Goal: Information Seeking & Learning: Understand process/instructions

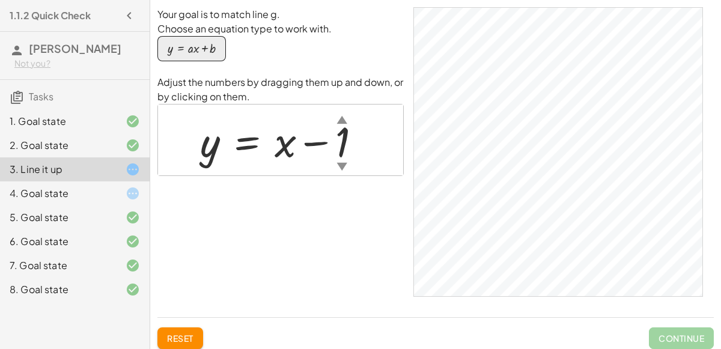
click at [76, 191] on div "4. Goal state" at bounding box center [58, 193] width 97 height 14
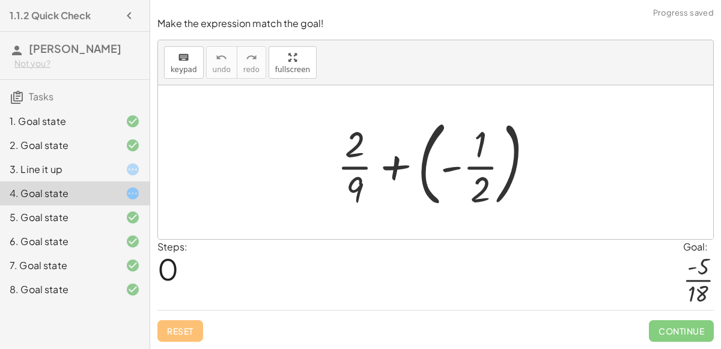
click at [392, 163] on div at bounding box center [440, 162] width 218 height 100
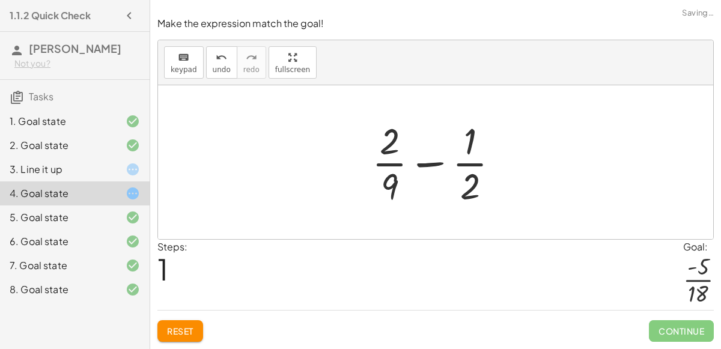
click at [425, 168] on div at bounding box center [440, 162] width 149 height 93
drag, startPoint x: 391, startPoint y: 189, endPoint x: 480, endPoint y: 180, distance: 89.5
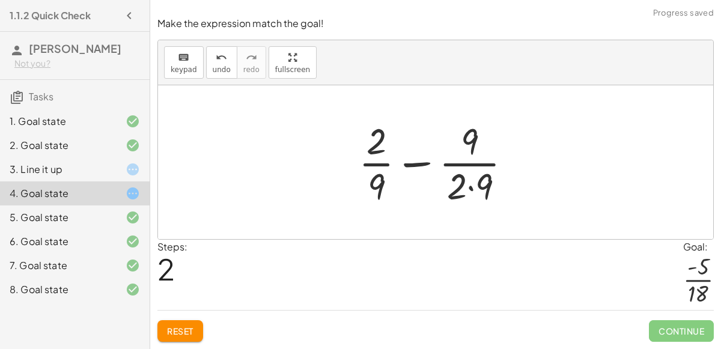
click at [482, 183] on div at bounding box center [440, 162] width 175 height 93
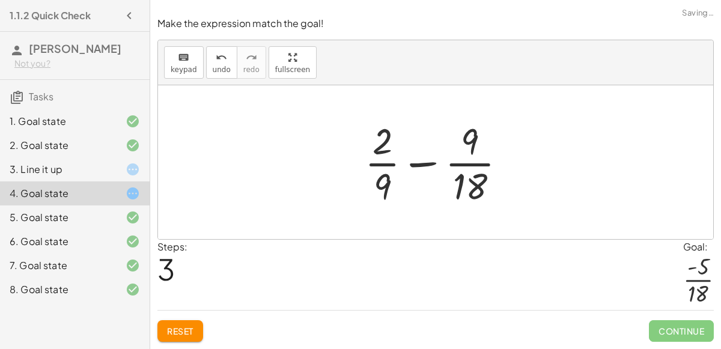
click at [477, 182] on div at bounding box center [440, 162] width 163 height 93
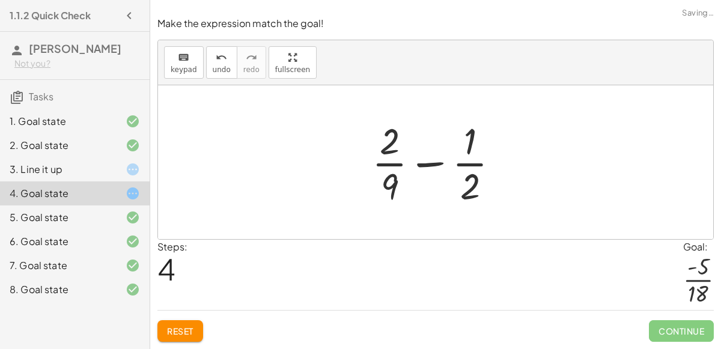
click at [476, 180] on div at bounding box center [440, 162] width 149 height 93
drag, startPoint x: 474, startPoint y: 191, endPoint x: 396, endPoint y: 195, distance: 77.7
click at [396, 195] on div at bounding box center [440, 162] width 149 height 93
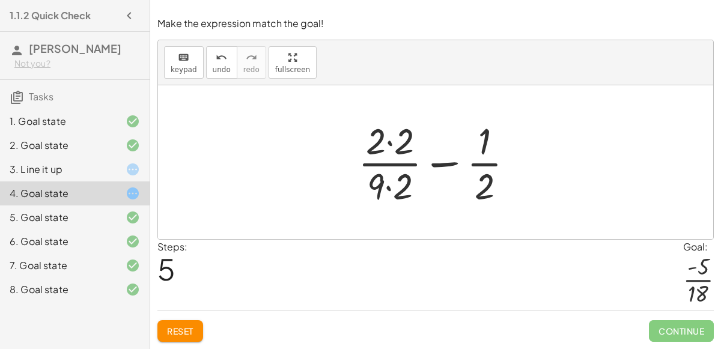
click at [441, 163] on div at bounding box center [440, 162] width 177 height 93
click at [395, 150] on div at bounding box center [440, 162] width 177 height 93
click at [388, 183] on div at bounding box center [440, 162] width 175 height 93
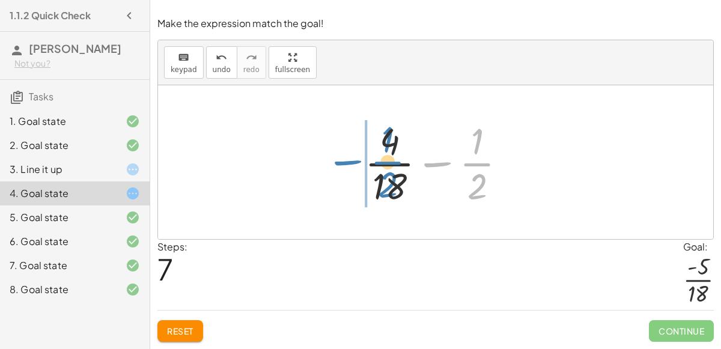
drag, startPoint x: 477, startPoint y: 168, endPoint x: 388, endPoint y: 167, distance: 89.0
click at [388, 167] on div at bounding box center [440, 162] width 163 height 93
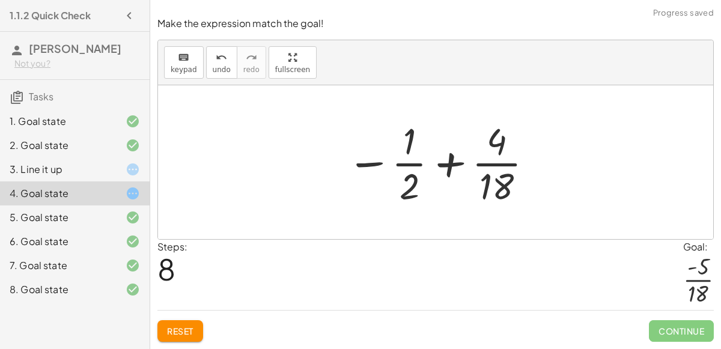
click at [372, 163] on div at bounding box center [441, 162] width 200 height 93
click at [448, 165] on div at bounding box center [441, 162] width 200 height 93
drag, startPoint x: 499, startPoint y: 147, endPoint x: 429, endPoint y: 150, distance: 69.8
click at [429, 150] on div at bounding box center [441, 162] width 200 height 93
click at [454, 162] on div at bounding box center [441, 162] width 200 height 93
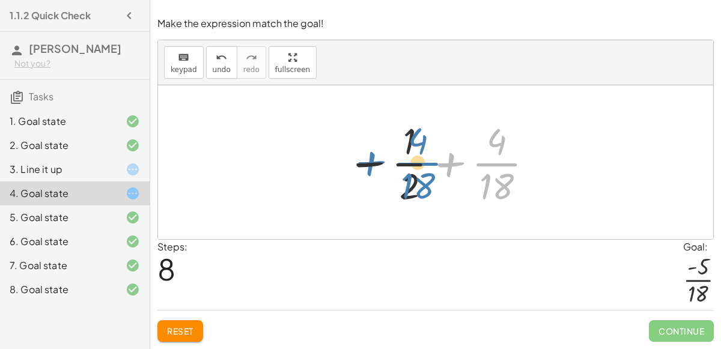
drag, startPoint x: 487, startPoint y: 165, endPoint x: 408, endPoint y: 163, distance: 79.4
click at [408, 163] on div at bounding box center [441, 162] width 200 height 93
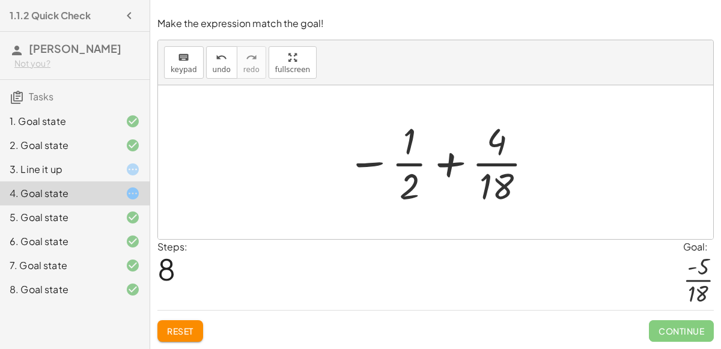
click at [414, 174] on div at bounding box center [441, 162] width 200 height 93
drag, startPoint x: 414, startPoint y: 179, endPoint x: 450, endPoint y: 179, distance: 36.7
click at [450, 179] on div at bounding box center [441, 162] width 200 height 93
click at [490, 147] on div at bounding box center [441, 162] width 200 height 93
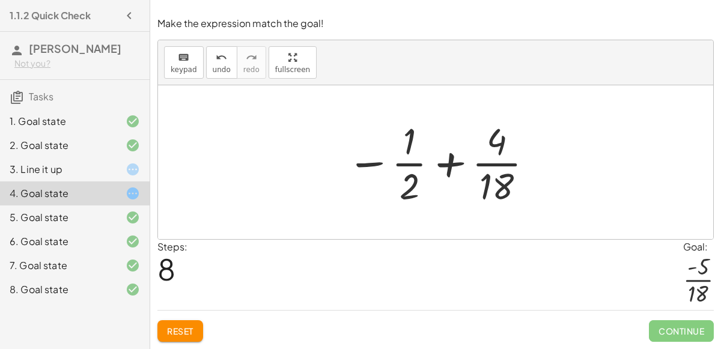
click at [490, 147] on div at bounding box center [441, 162] width 200 height 93
click at [380, 164] on div at bounding box center [441, 162] width 200 height 93
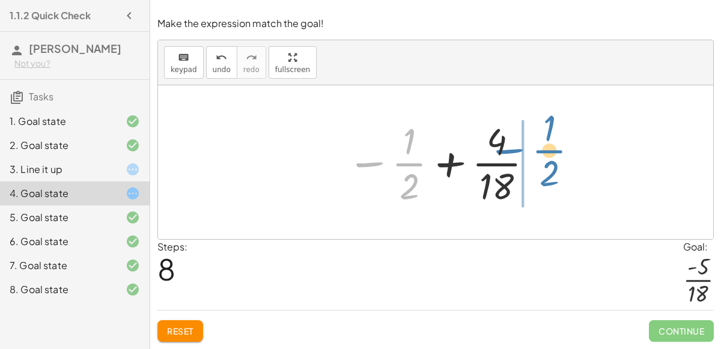
drag, startPoint x: 380, startPoint y: 164, endPoint x: 519, endPoint y: 151, distance: 139.5
click at [519, 151] on div at bounding box center [441, 162] width 200 height 93
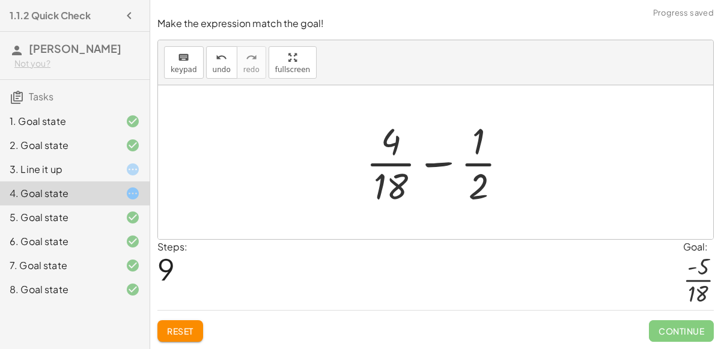
click at [426, 163] on div at bounding box center [441, 162] width 163 height 93
click at [427, 167] on div at bounding box center [440, 162] width 163 height 93
click at [181, 60] on icon "keyboard" at bounding box center [183, 57] width 11 height 14
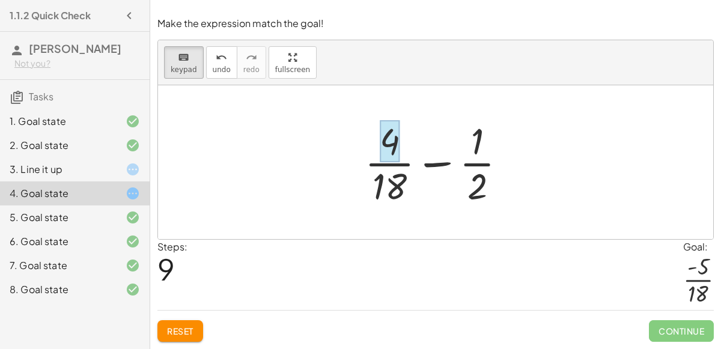
click at [392, 147] on div at bounding box center [390, 141] width 20 height 42
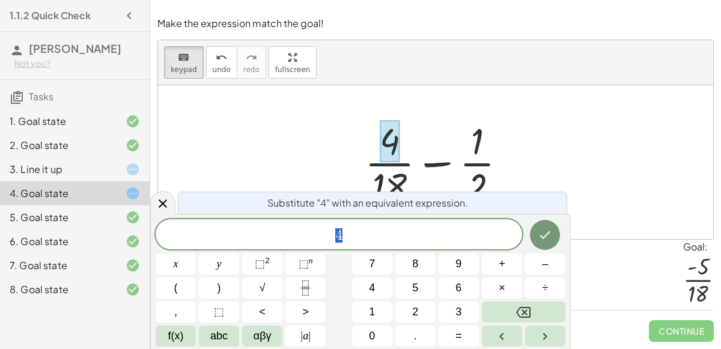
click at [452, 239] on span "4" at bounding box center [339, 235] width 367 height 17
click at [514, 264] on button "+" at bounding box center [502, 264] width 40 height 21
click at [382, 287] on button "4" at bounding box center [372, 288] width 40 height 21
click at [332, 238] on span "+" at bounding box center [339, 235] width 17 height 14
click at [539, 233] on icon "Done" at bounding box center [545, 235] width 14 height 14
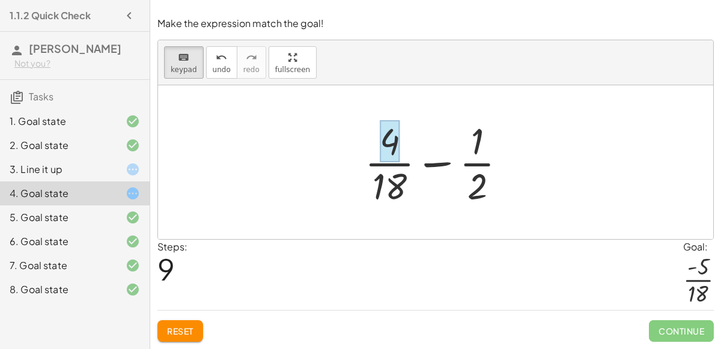
click at [398, 140] on div at bounding box center [390, 141] width 20 height 42
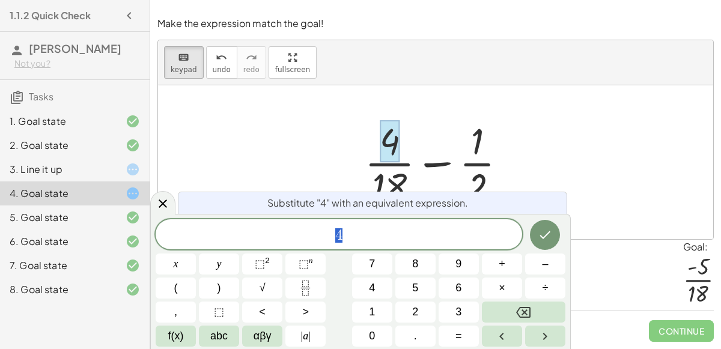
click at [352, 227] on span "4" at bounding box center [339, 235] width 367 height 17
click at [510, 268] on button "+" at bounding box center [502, 264] width 40 height 21
click at [379, 286] on button "4" at bounding box center [372, 288] width 40 height 21
click at [551, 236] on icon "Done" at bounding box center [545, 235] width 14 height 14
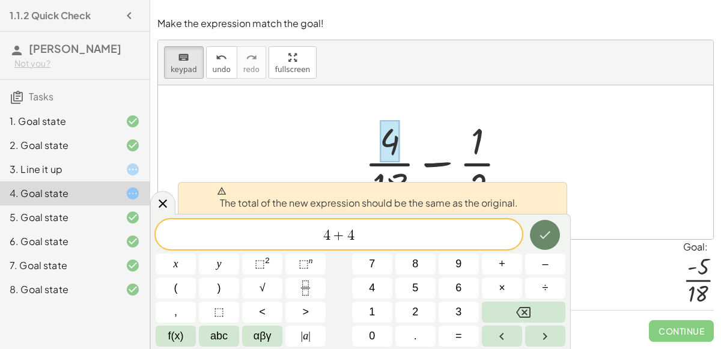
click at [551, 236] on icon "Done" at bounding box center [545, 235] width 14 height 14
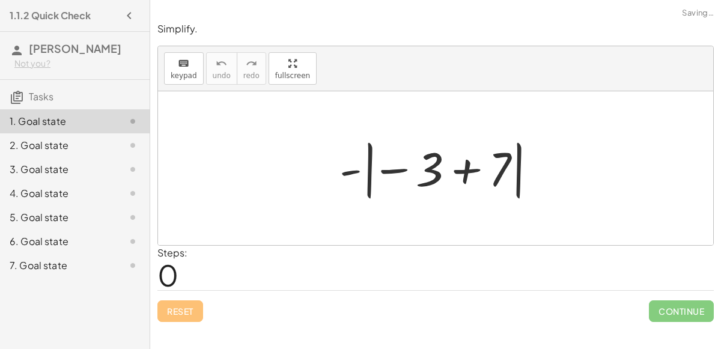
click at [403, 167] on div at bounding box center [441, 168] width 214 height 67
click at [357, 176] on div at bounding box center [441, 168] width 214 height 67
click at [353, 170] on div at bounding box center [441, 168] width 214 height 67
click at [464, 173] on div at bounding box center [441, 168] width 214 height 67
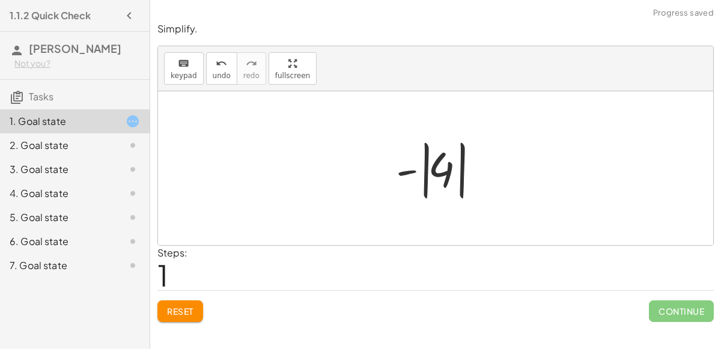
click at [407, 169] on div at bounding box center [440, 168] width 101 height 67
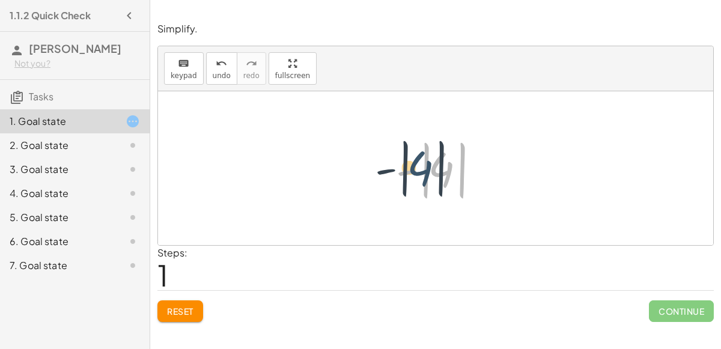
drag, startPoint x: 439, startPoint y: 173, endPoint x: 417, endPoint y: 173, distance: 22.8
click at [417, 173] on div at bounding box center [440, 168] width 101 height 67
click at [432, 176] on div at bounding box center [440, 168] width 101 height 67
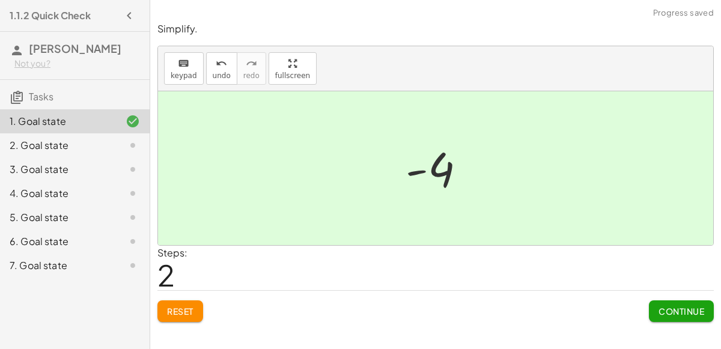
click at [433, 176] on div at bounding box center [441, 169] width 82 height 60
click at [686, 313] on span "Continue" at bounding box center [682, 311] width 46 height 11
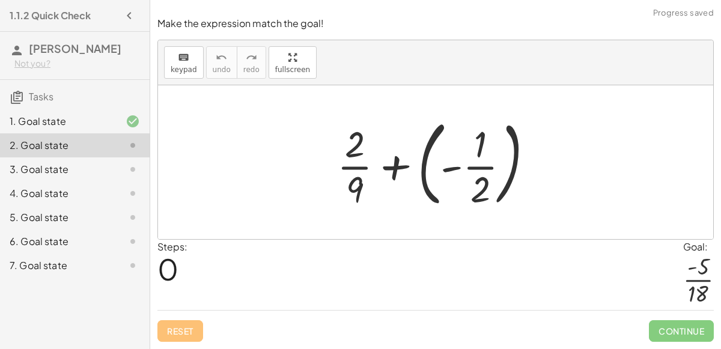
click at [397, 170] on div at bounding box center [440, 162] width 218 height 100
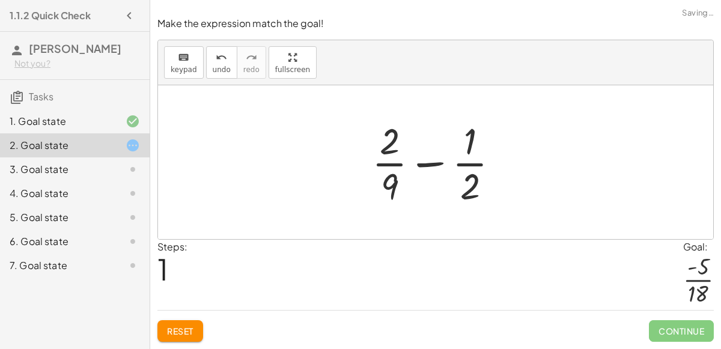
click at [421, 163] on div at bounding box center [440, 162] width 149 height 93
click at [38, 167] on div "3. Goal state" at bounding box center [58, 169] width 97 height 14
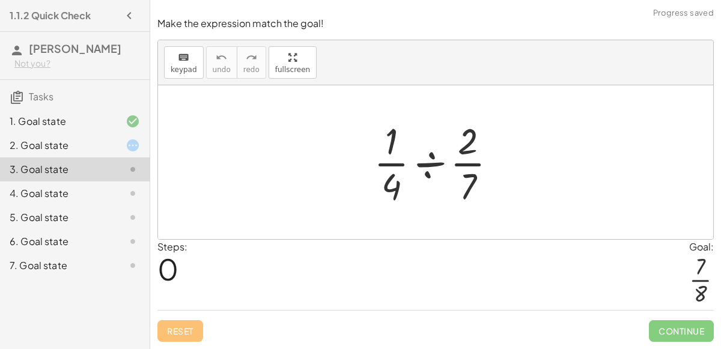
click at [433, 165] on div at bounding box center [440, 162] width 145 height 93
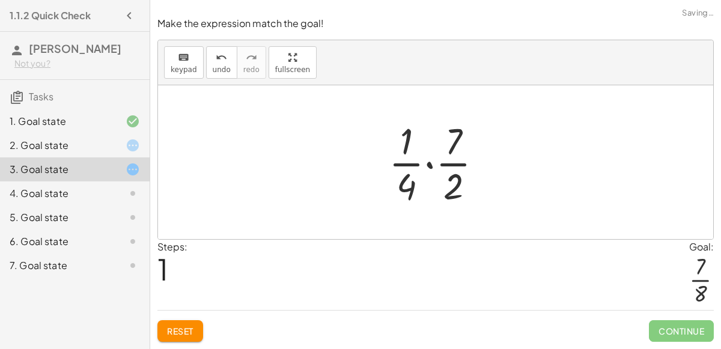
click at [433, 165] on div at bounding box center [440, 162] width 115 height 93
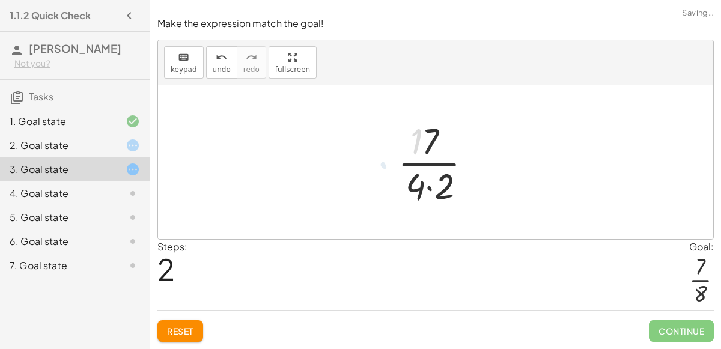
click at [433, 165] on div at bounding box center [440, 162] width 97 height 93
click at [434, 182] on div at bounding box center [440, 162] width 97 height 93
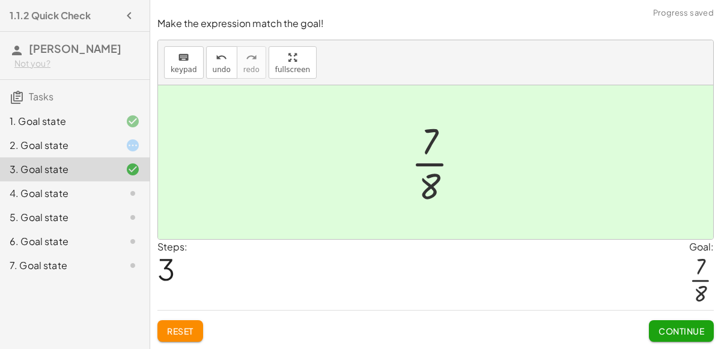
click at [664, 322] on button "Continue" at bounding box center [681, 331] width 65 height 22
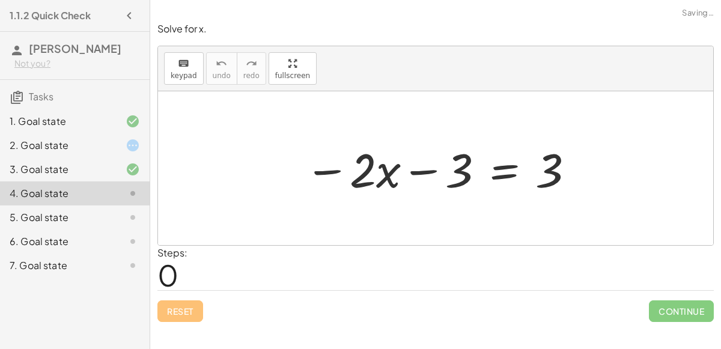
click at [417, 173] on div at bounding box center [440, 169] width 283 height 62
click at [330, 168] on div at bounding box center [440, 169] width 283 height 62
click at [343, 174] on div at bounding box center [440, 169] width 283 height 62
click at [509, 172] on div at bounding box center [440, 169] width 283 height 62
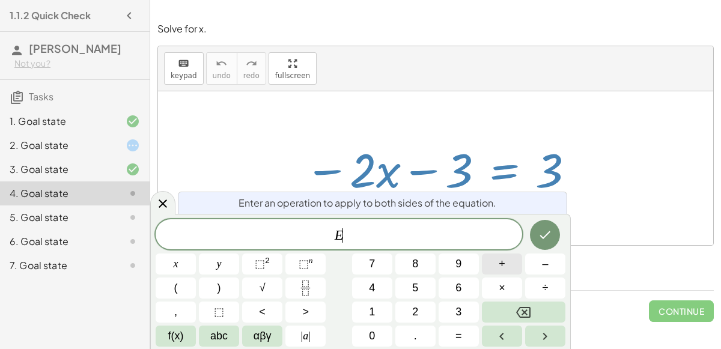
click at [497, 257] on button "+" at bounding box center [502, 264] width 40 height 21
click at [457, 309] on span "3" at bounding box center [459, 312] width 6 height 16
click at [551, 226] on button "Done" at bounding box center [545, 235] width 30 height 30
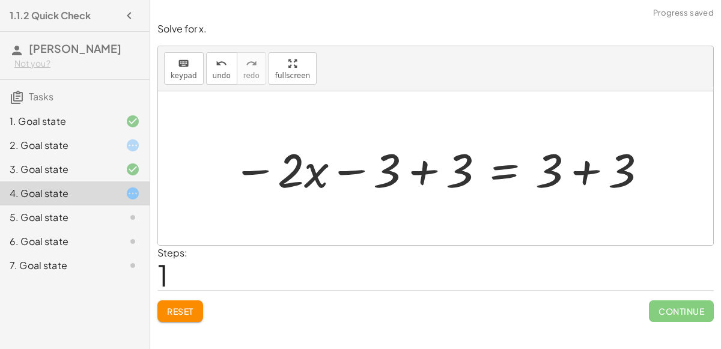
click at [423, 163] on div at bounding box center [441, 169] width 428 height 62
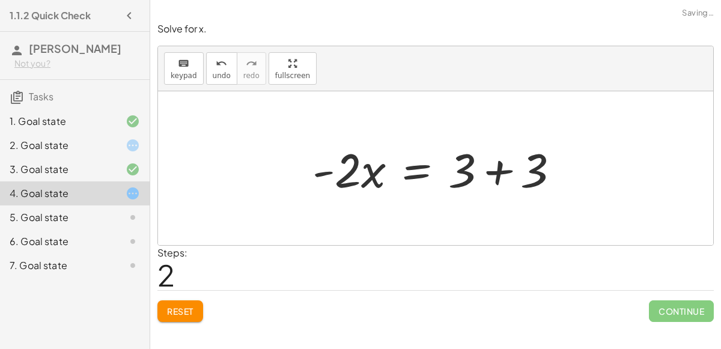
click at [498, 170] on div at bounding box center [441, 169] width 269 height 62
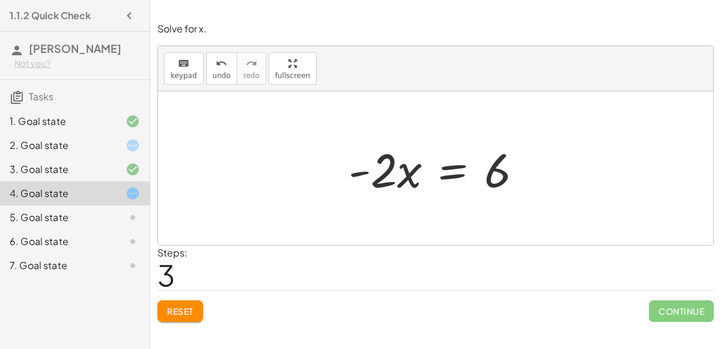
click at [445, 170] on div at bounding box center [440, 169] width 195 height 62
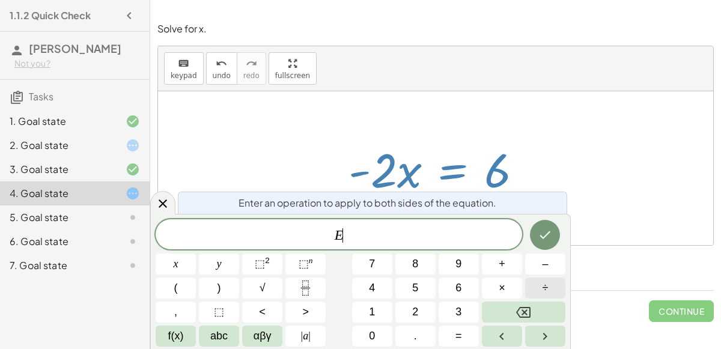
click at [545, 281] on span "÷" at bounding box center [546, 288] width 6 height 16
click at [536, 268] on button "–" at bounding box center [545, 264] width 40 height 21
click at [423, 313] on button "2" at bounding box center [416, 312] width 40 height 21
click at [542, 231] on icon "Done" at bounding box center [545, 235] width 14 height 14
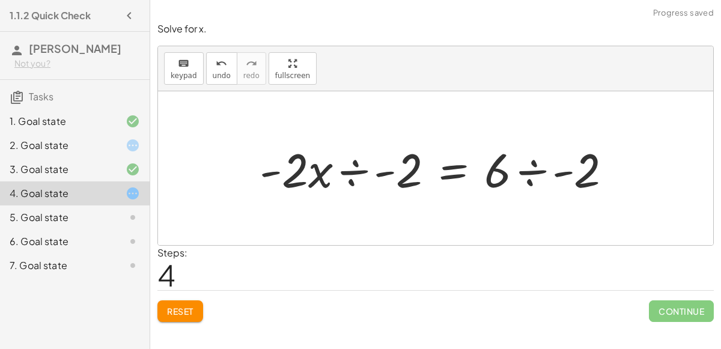
click at [379, 172] on div at bounding box center [441, 169] width 374 height 62
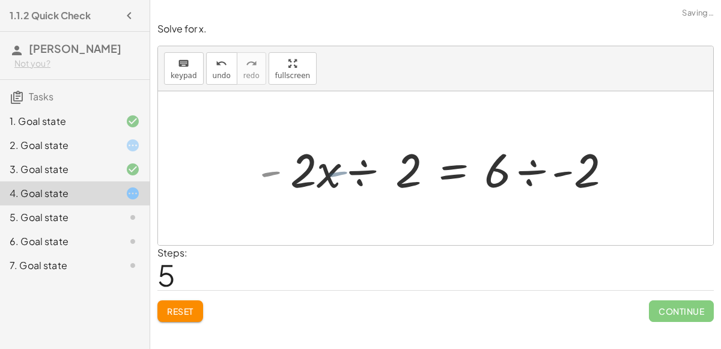
click at [362, 171] on div at bounding box center [463, 169] width 330 height 62
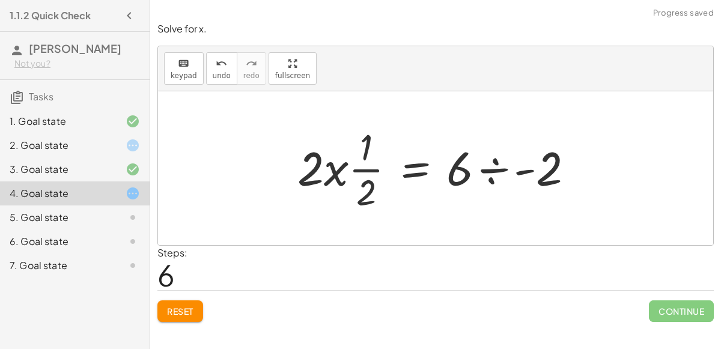
click at [353, 164] on div at bounding box center [441, 168] width 298 height 93
click at [364, 167] on div at bounding box center [441, 168] width 298 height 93
click at [216, 67] on icon "undo" at bounding box center [221, 64] width 11 height 14
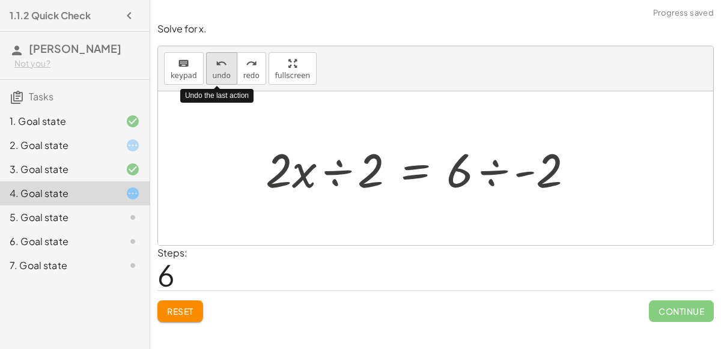
click at [216, 67] on icon "undo" at bounding box center [221, 64] width 11 height 14
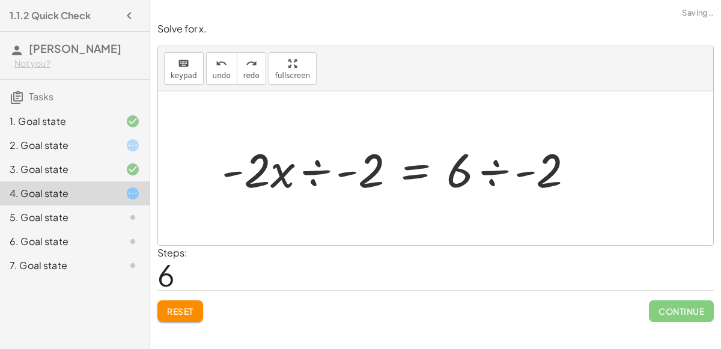
click at [319, 173] on div at bounding box center [403, 169] width 374 height 62
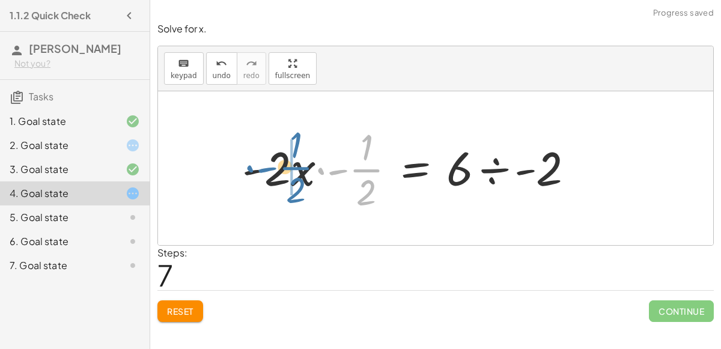
drag, startPoint x: 352, startPoint y: 168, endPoint x: 282, endPoint y: 167, distance: 70.4
click at [282, 167] on div at bounding box center [412, 168] width 353 height 93
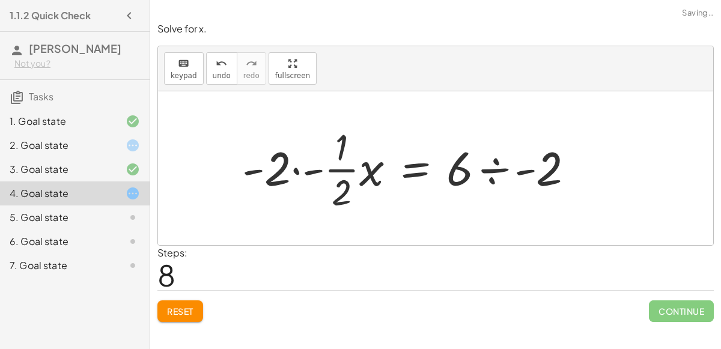
click at [296, 168] on div at bounding box center [412, 168] width 353 height 93
click at [308, 168] on div at bounding box center [435, 168] width 310 height 93
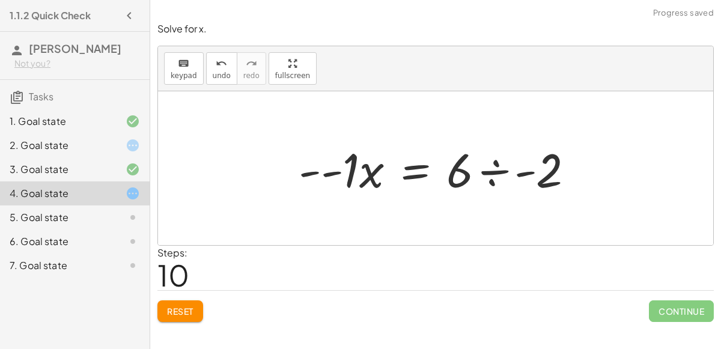
click at [348, 168] on div at bounding box center [441, 169] width 297 height 62
click at [347, 168] on div at bounding box center [462, 169] width 253 height 62
click at [355, 173] on div at bounding box center [471, 169] width 236 height 62
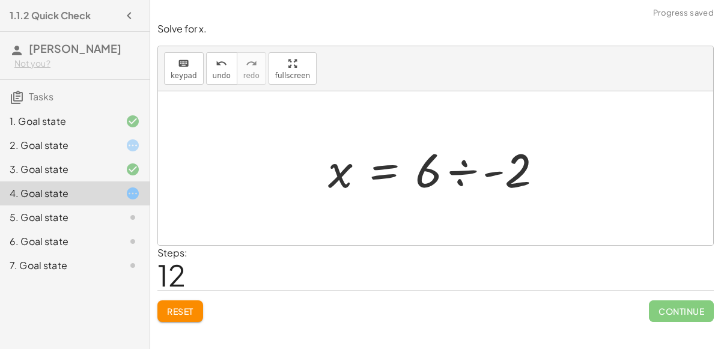
click at [467, 174] on div at bounding box center [440, 169] width 236 height 62
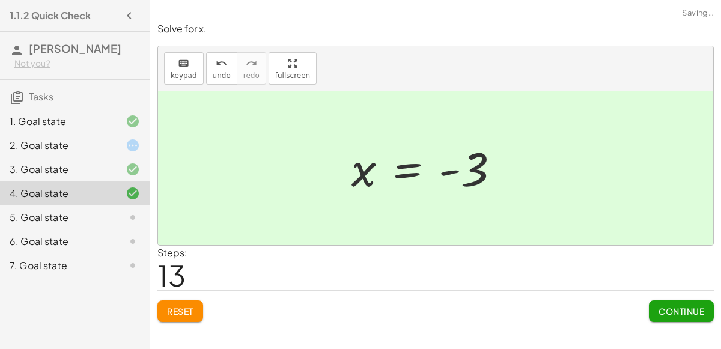
click at [467, 174] on div at bounding box center [431, 169] width 170 height 60
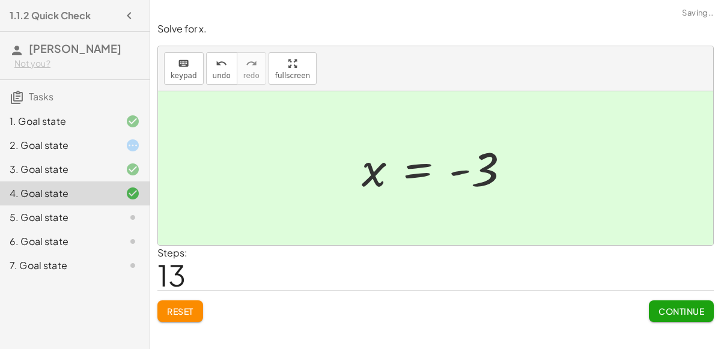
click at [668, 306] on span "Continue" at bounding box center [682, 311] width 46 height 11
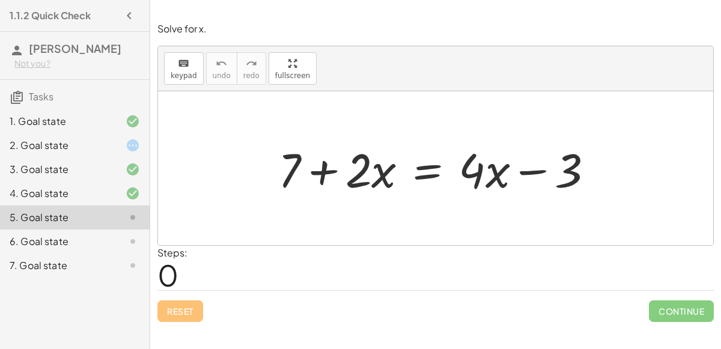
click at [433, 168] on div at bounding box center [440, 169] width 337 height 62
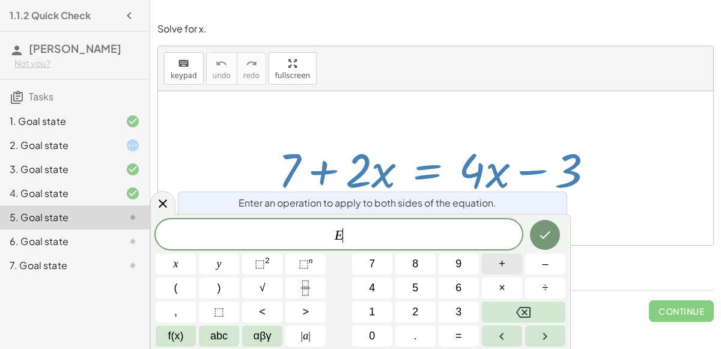
click at [506, 264] on button "+" at bounding box center [502, 264] width 40 height 21
click at [457, 311] on span "3" at bounding box center [459, 312] width 6 height 16
click at [543, 232] on icon "Done" at bounding box center [545, 235] width 14 height 14
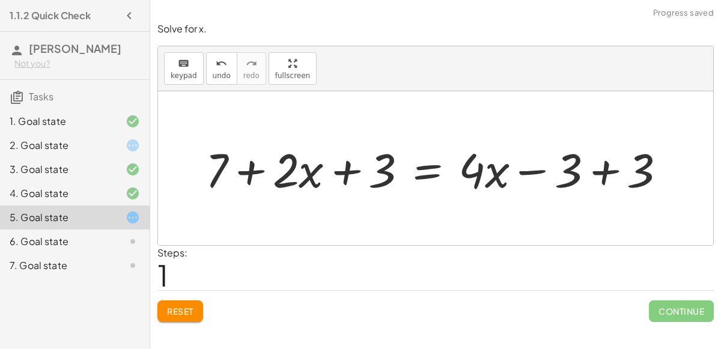
click at [594, 179] on div at bounding box center [441, 169] width 482 height 62
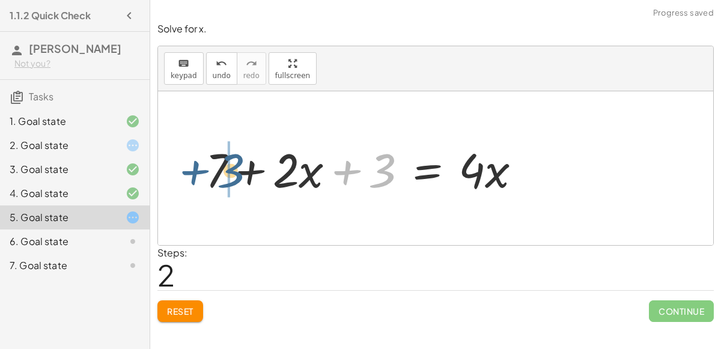
drag, startPoint x: 358, startPoint y: 170, endPoint x: 206, endPoint y: 171, distance: 151.5
click at [206, 171] on div at bounding box center [368, 169] width 337 height 62
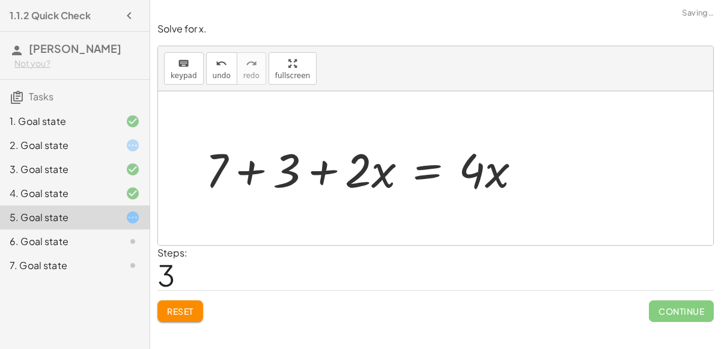
click at [258, 165] on div at bounding box center [368, 169] width 337 height 62
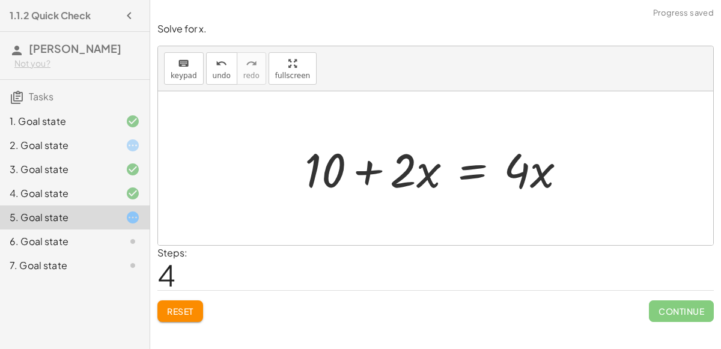
click at [472, 165] on div at bounding box center [440, 169] width 283 height 62
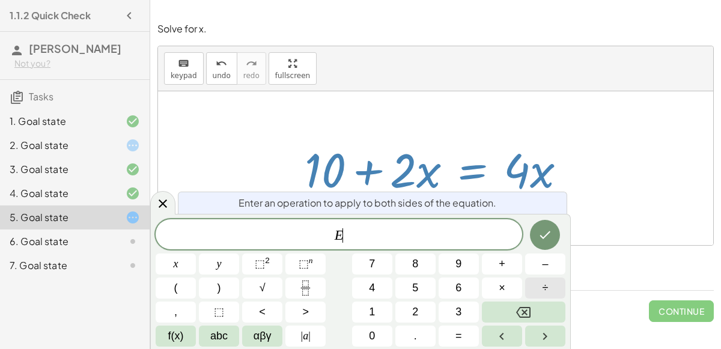
click at [539, 286] on button "÷" at bounding box center [545, 288] width 40 height 21
click at [420, 313] on button "2" at bounding box center [416, 312] width 40 height 21
click at [188, 272] on button "x" at bounding box center [176, 264] width 40 height 21
click at [543, 231] on icon "Done" at bounding box center [545, 235] width 14 height 14
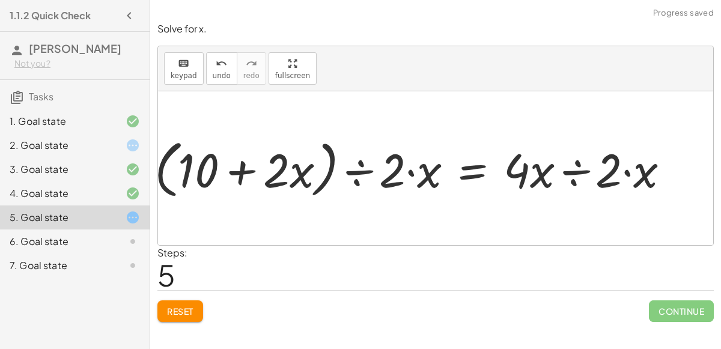
click at [581, 169] on div at bounding box center [427, 168] width 462 height 60
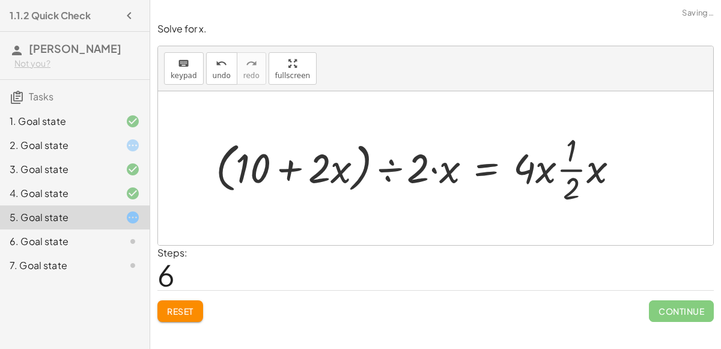
click at [576, 169] on div at bounding box center [422, 169] width 425 height 80
drag, startPoint x: 576, startPoint y: 169, endPoint x: 533, endPoint y: 168, distance: 43.9
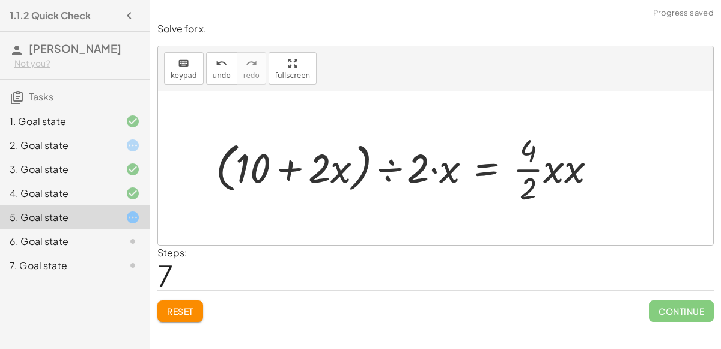
click at [531, 165] on div at bounding box center [411, 169] width 403 height 80
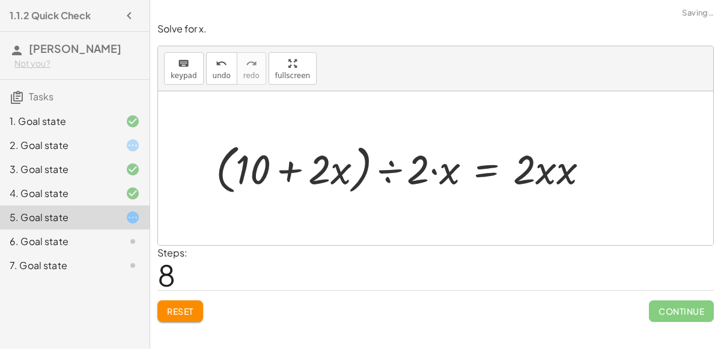
click at [519, 165] on div at bounding box center [407, 168] width 395 height 60
drag, startPoint x: 524, startPoint y: 167, endPoint x: 599, endPoint y: 171, distance: 75.3
click at [599, 171] on div at bounding box center [407, 168] width 395 height 60
click at [523, 175] on div at bounding box center [407, 168] width 395 height 60
click at [536, 176] on div at bounding box center [407, 168] width 395 height 60
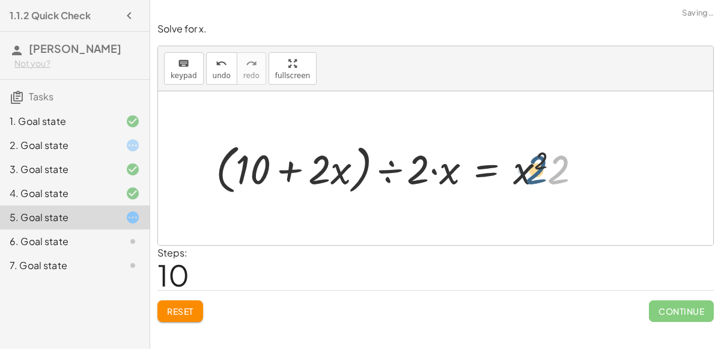
drag, startPoint x: 561, startPoint y: 175, endPoint x: 526, endPoint y: 174, distance: 34.9
click at [526, 174] on div at bounding box center [403, 168] width 387 height 60
click at [540, 175] on div at bounding box center [403, 168] width 387 height 60
drag, startPoint x: 563, startPoint y: 162, endPoint x: 517, endPoint y: 172, distance: 47.4
click at [517, 172] on div at bounding box center [403, 168] width 387 height 60
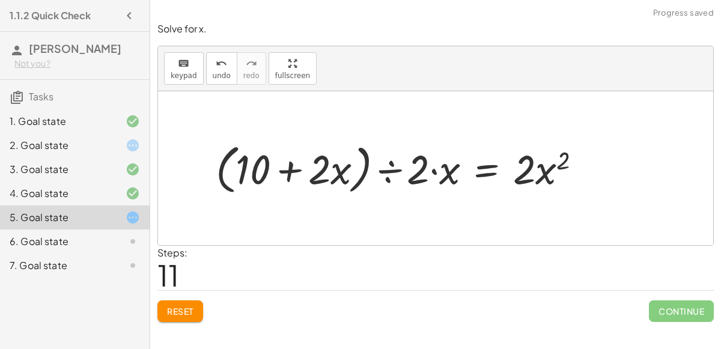
click at [427, 173] on div at bounding box center [403, 168] width 387 height 60
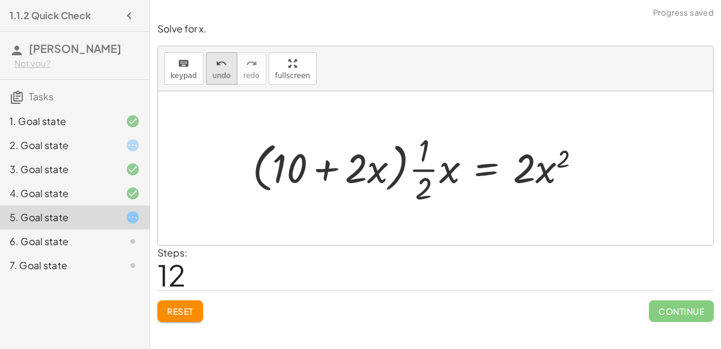
click at [219, 77] on span "undo" at bounding box center [222, 76] width 18 height 8
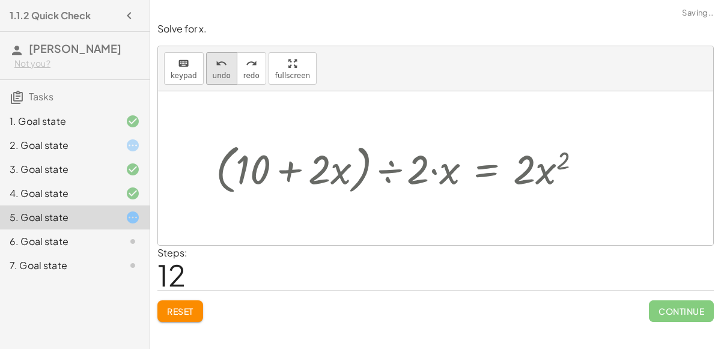
click at [219, 77] on span "undo" at bounding box center [222, 76] width 18 height 8
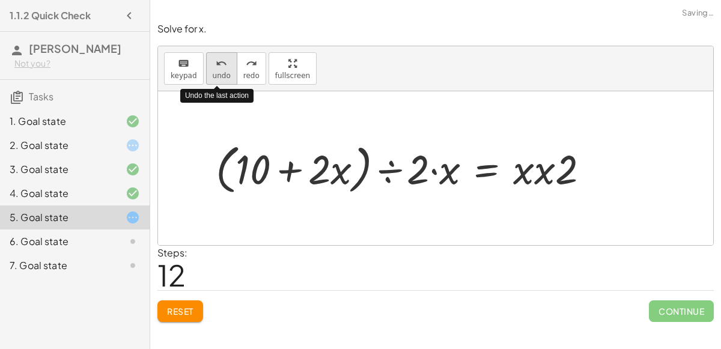
click at [219, 77] on span "undo" at bounding box center [222, 76] width 18 height 8
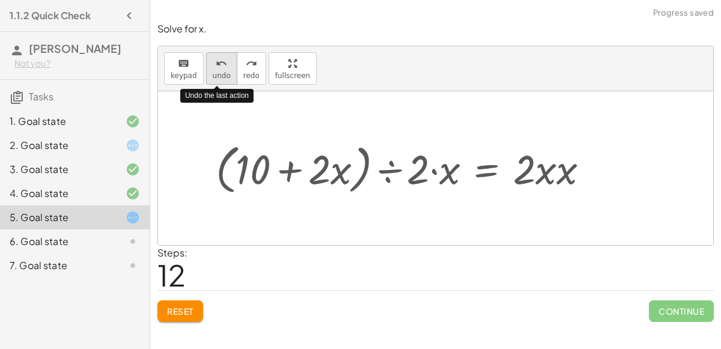
click at [219, 77] on span "undo" at bounding box center [222, 76] width 18 height 8
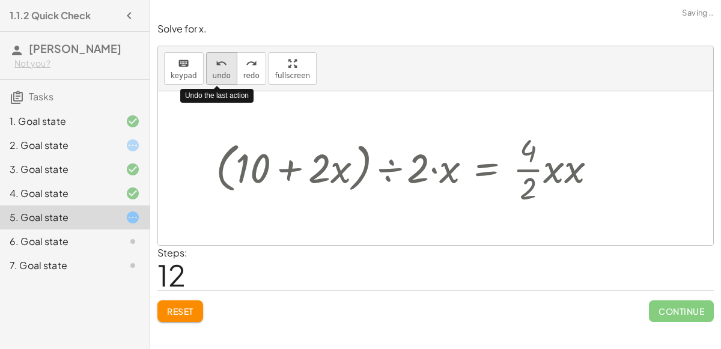
click at [219, 77] on span "undo" at bounding box center [222, 76] width 18 height 8
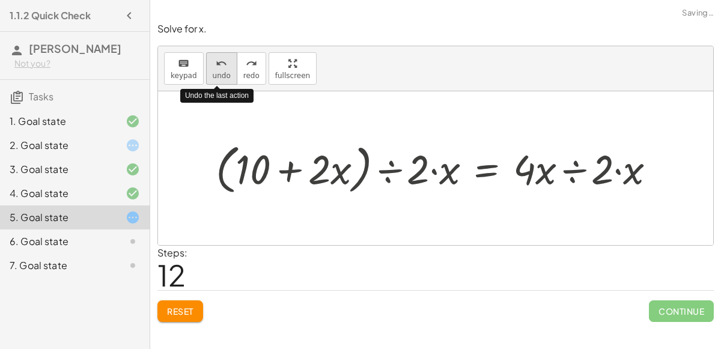
click at [219, 77] on span "undo" at bounding box center [222, 76] width 18 height 8
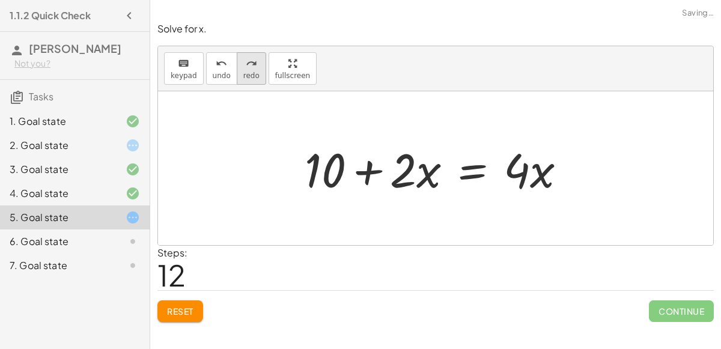
click at [248, 66] on icon "redo" at bounding box center [251, 64] width 11 height 14
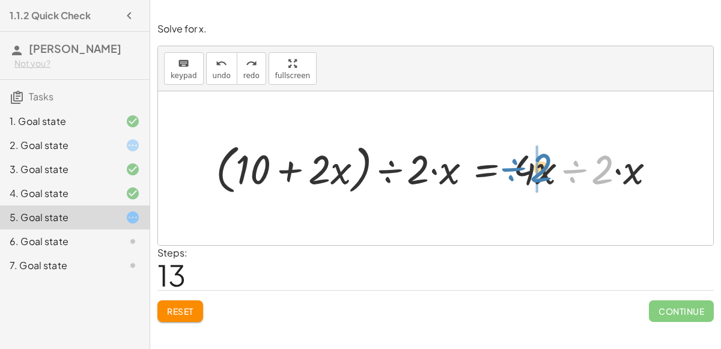
drag, startPoint x: 575, startPoint y: 168, endPoint x: 513, endPoint y: 167, distance: 61.3
click at [513, 167] on div at bounding box center [441, 168] width 462 height 60
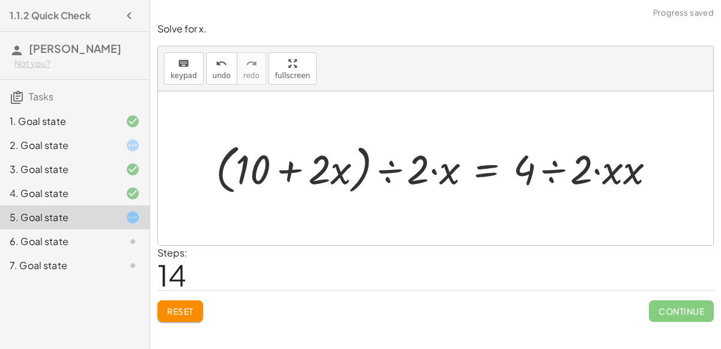
click at [526, 170] on div at bounding box center [441, 168] width 462 height 60
click at [548, 172] on div at bounding box center [441, 168] width 462 height 60
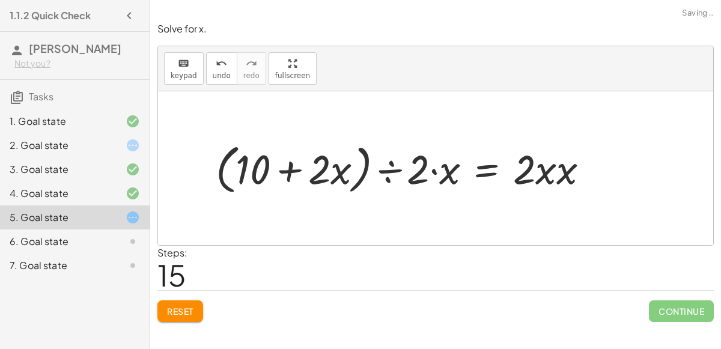
click at [546, 172] on div at bounding box center [407, 168] width 395 height 60
click at [564, 174] on div at bounding box center [407, 168] width 395 height 60
click at [563, 174] on div at bounding box center [403, 168] width 387 height 60
click at [429, 166] on div at bounding box center [403, 168] width 387 height 60
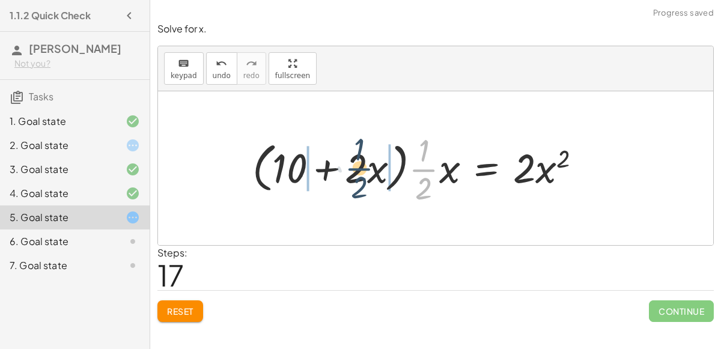
drag, startPoint x: 426, startPoint y: 168, endPoint x: 355, endPoint y: 164, distance: 70.4
click at [355, 164] on div at bounding box center [421, 169] width 350 height 80
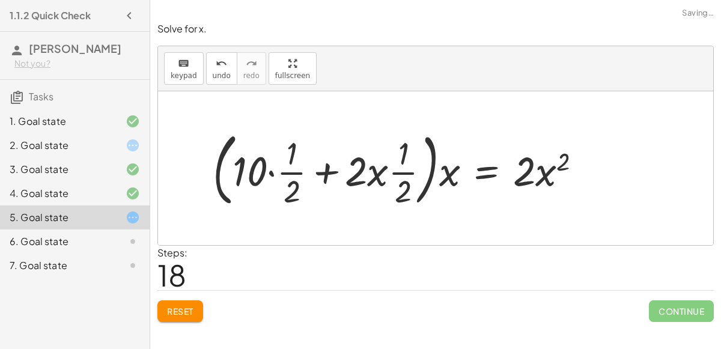
click at [301, 169] on div at bounding box center [402, 169] width 390 height 86
click at [273, 170] on div at bounding box center [402, 169] width 390 height 86
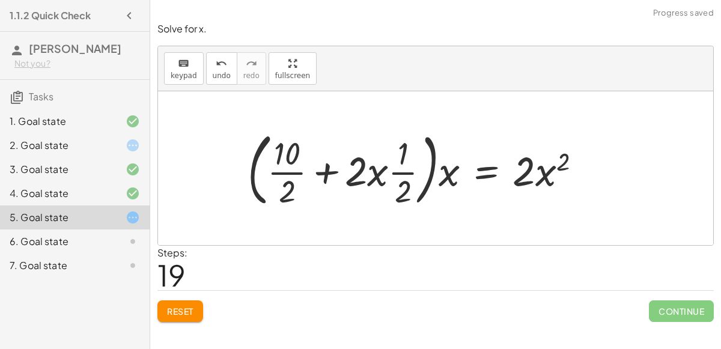
click at [287, 171] on div at bounding box center [419, 169] width 355 height 86
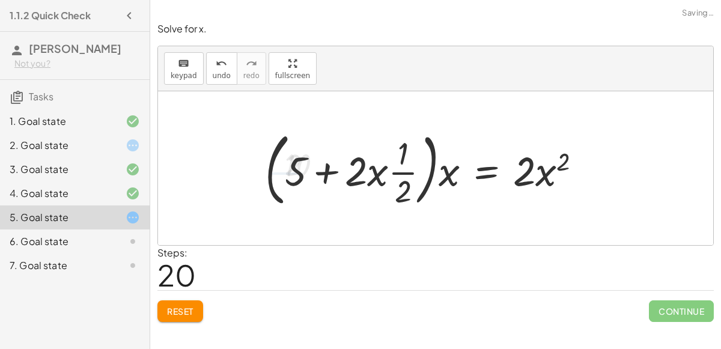
click at [321, 171] on div at bounding box center [428, 169] width 338 height 86
click at [387, 175] on div at bounding box center [428, 169] width 338 height 86
drag, startPoint x: 401, startPoint y: 170, endPoint x: 358, endPoint y: 171, distance: 42.7
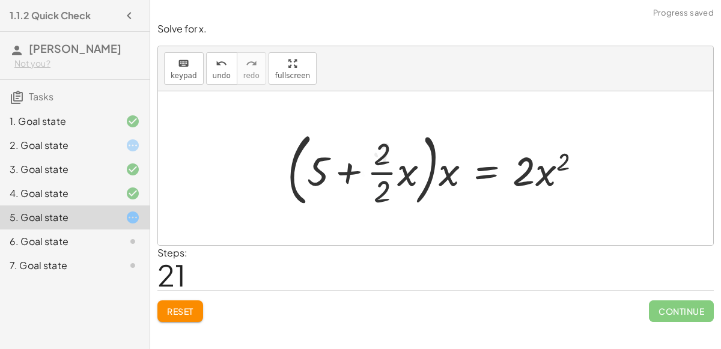
click at [383, 171] on div at bounding box center [439, 169] width 316 height 86
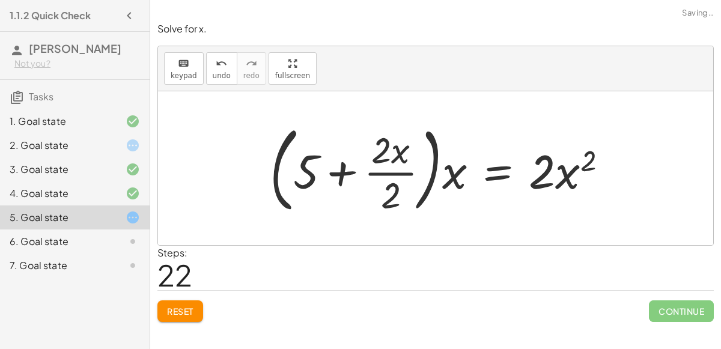
click at [396, 175] on div at bounding box center [443, 168] width 359 height 100
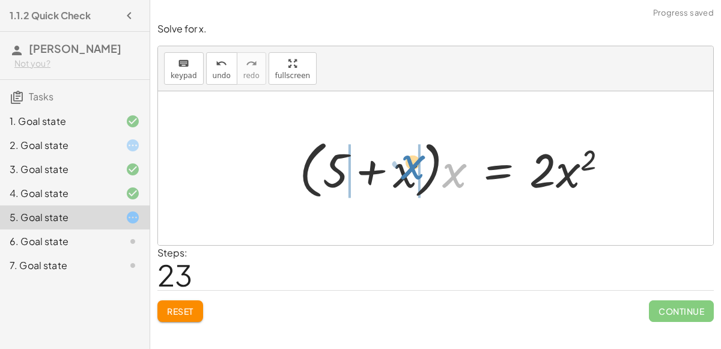
drag, startPoint x: 449, startPoint y: 177, endPoint x: 406, endPoint y: 168, distance: 43.5
click at [406, 168] on div at bounding box center [458, 168] width 330 height 69
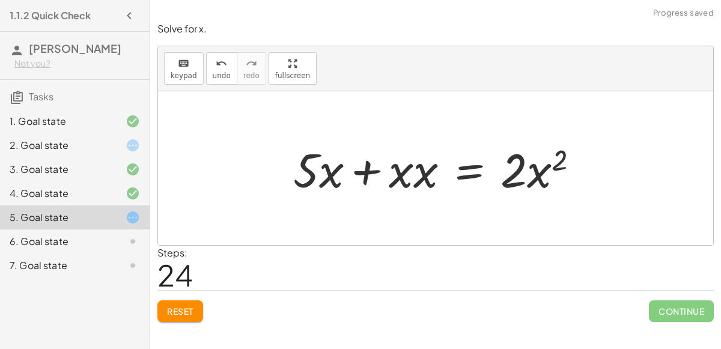
click at [438, 170] on div at bounding box center [440, 169] width 307 height 62
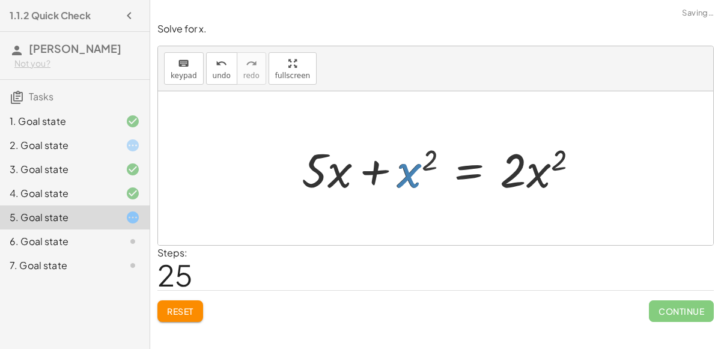
click at [416, 171] on div at bounding box center [445, 169] width 298 height 62
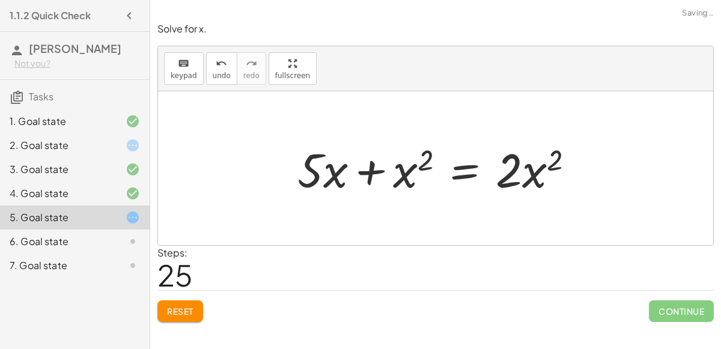
click at [338, 168] on div at bounding box center [441, 169] width 298 height 62
drag, startPoint x: 318, startPoint y: 168, endPoint x: 333, endPoint y: 163, distance: 15.8
click at [333, 163] on div at bounding box center [441, 169] width 298 height 62
click at [191, 310] on span "Reset" at bounding box center [180, 311] width 26 height 11
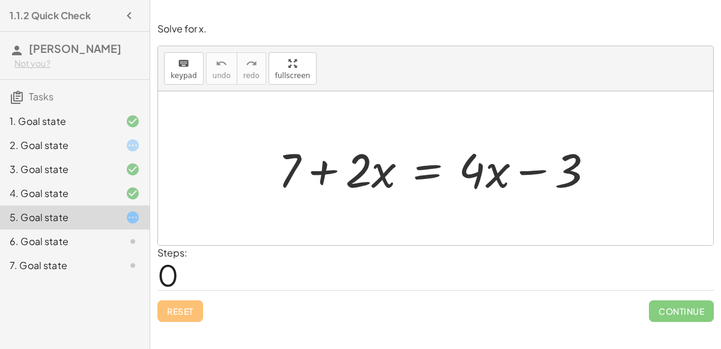
click at [423, 165] on div at bounding box center [440, 169] width 337 height 62
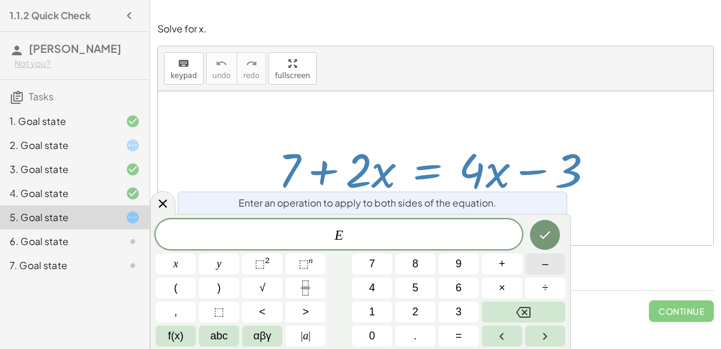
click at [547, 269] on span "–" at bounding box center [545, 264] width 6 height 16
click at [371, 257] on span "7" at bounding box center [372, 264] width 6 height 16
click at [554, 237] on button "Done" at bounding box center [545, 235] width 30 height 30
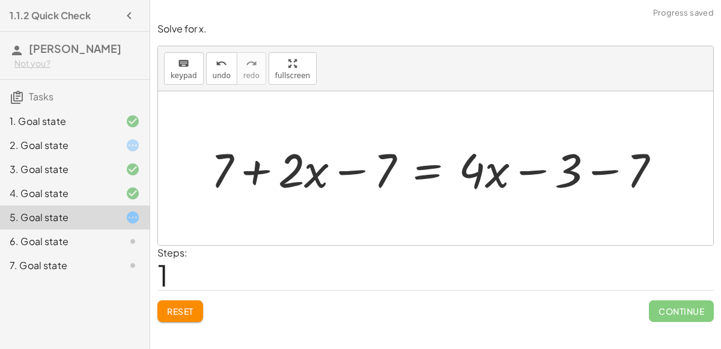
click at [597, 171] on div at bounding box center [440, 169] width 471 height 62
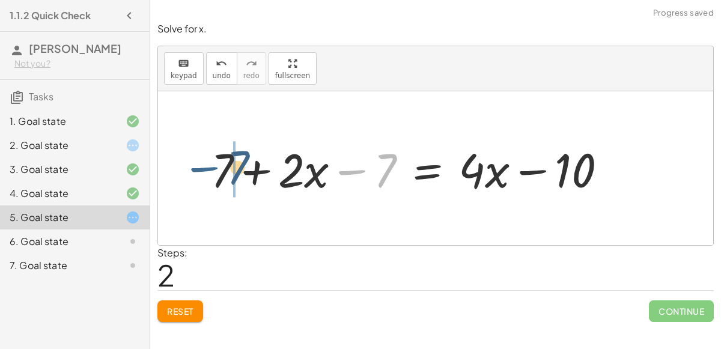
drag, startPoint x: 350, startPoint y: 168, endPoint x: 203, endPoint y: 167, distance: 147.9
click at [203, 167] on div "+ 7 + · 2 · x = + · 4 · x − 3 + 7 + · 2 · x − 7 = + · 4 · x − 3 − 7 − 7 + 7 + ·…" at bounding box center [409, 169] width 433 height 68
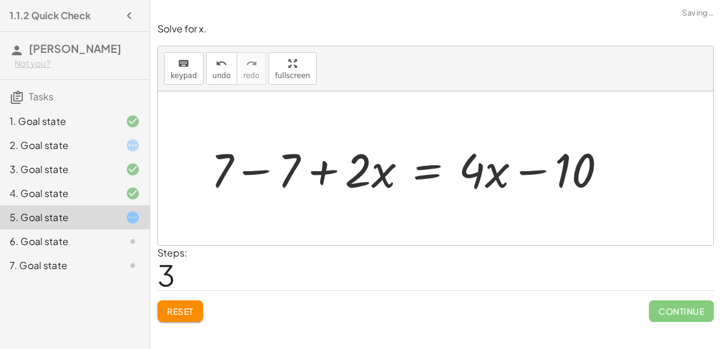
click at [251, 169] on div at bounding box center [414, 169] width 418 height 62
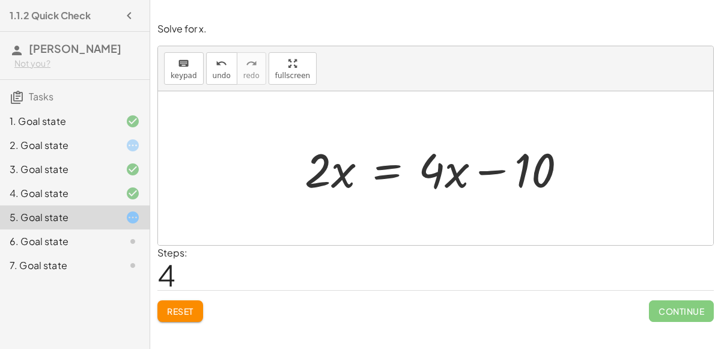
click at [379, 171] on div at bounding box center [440, 169] width 283 height 62
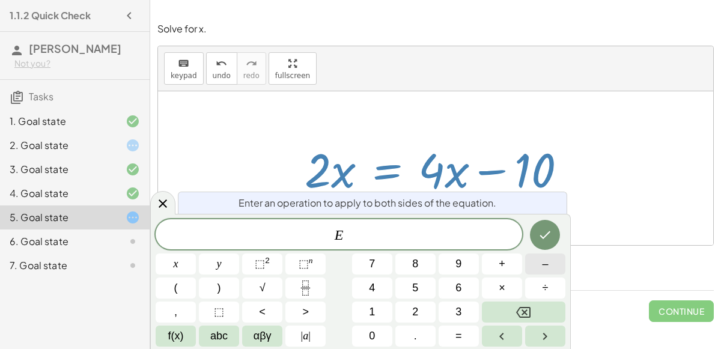
click at [541, 264] on button "–" at bounding box center [545, 264] width 40 height 21
click at [377, 280] on button "4" at bounding box center [372, 288] width 40 height 21
click at [190, 264] on button "x" at bounding box center [176, 264] width 40 height 21
click at [547, 240] on icon "Done" at bounding box center [545, 235] width 14 height 14
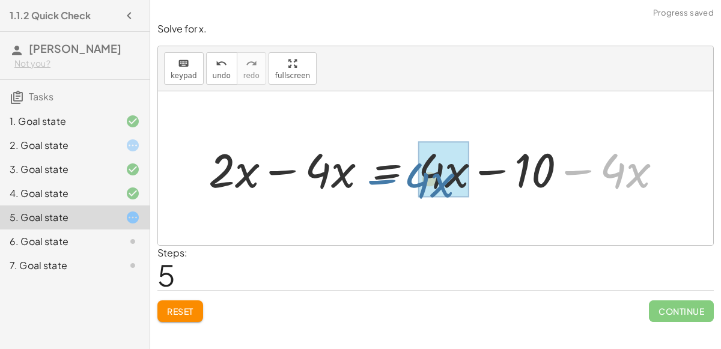
drag, startPoint x: 587, startPoint y: 170, endPoint x: 403, endPoint y: 176, distance: 184.0
click at [403, 176] on div at bounding box center [440, 169] width 475 height 62
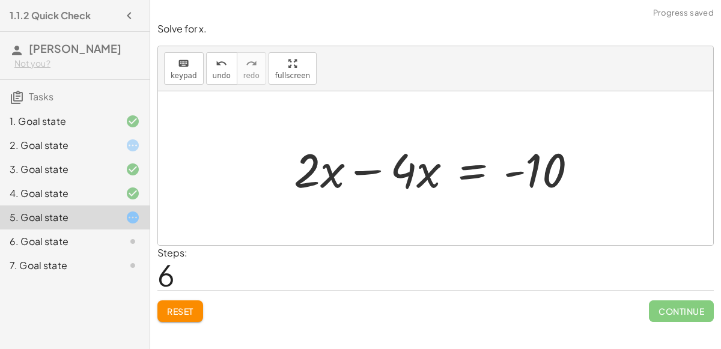
click at [380, 173] on div at bounding box center [440, 169] width 305 height 62
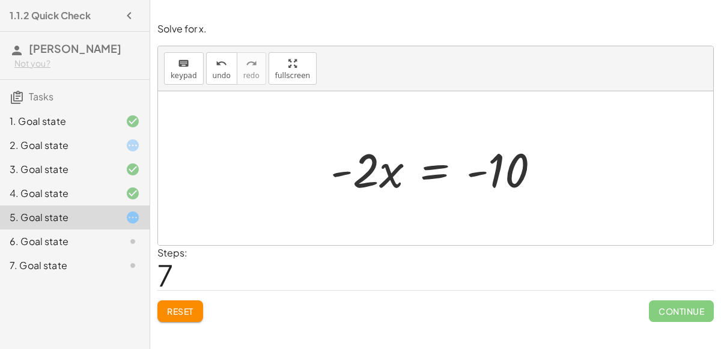
click at [439, 171] on div at bounding box center [440, 169] width 231 height 62
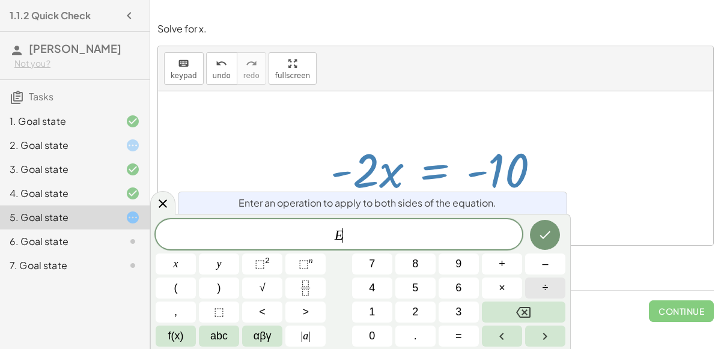
click at [543, 286] on span "÷" at bounding box center [546, 288] width 6 height 16
click at [551, 262] on button "–" at bounding box center [545, 264] width 40 height 21
click at [429, 311] on button "2" at bounding box center [416, 312] width 40 height 21
click at [551, 234] on icon "Done" at bounding box center [545, 235] width 14 height 14
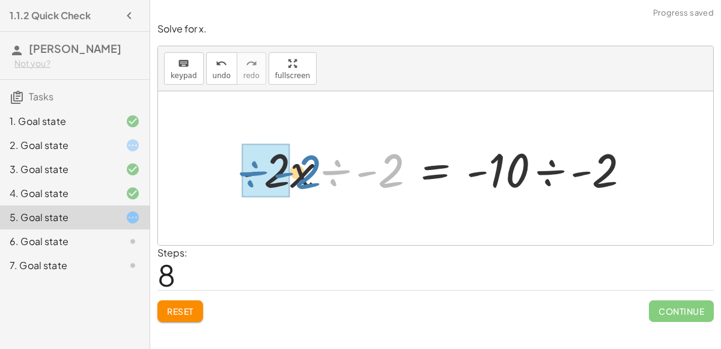
drag, startPoint x: 347, startPoint y: 172, endPoint x: 260, endPoint y: 173, distance: 87.8
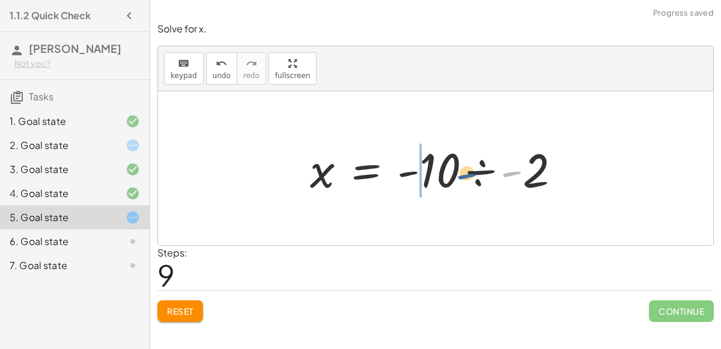
drag, startPoint x: 504, startPoint y: 170, endPoint x: 450, endPoint y: 173, distance: 54.8
click at [450, 173] on div at bounding box center [440, 169] width 272 height 62
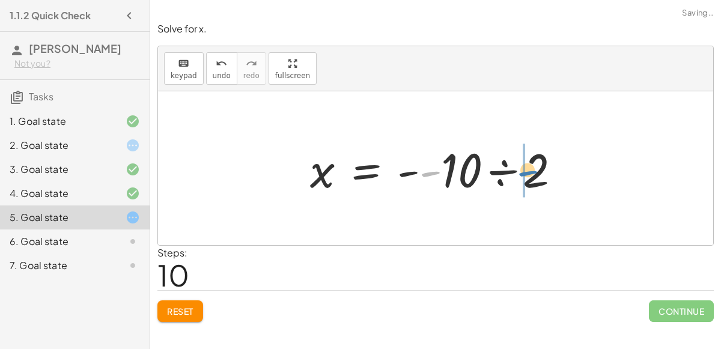
drag, startPoint x: 432, startPoint y: 170, endPoint x: 528, endPoint y: 170, distance: 96.8
click at [528, 170] on div at bounding box center [440, 169] width 272 height 62
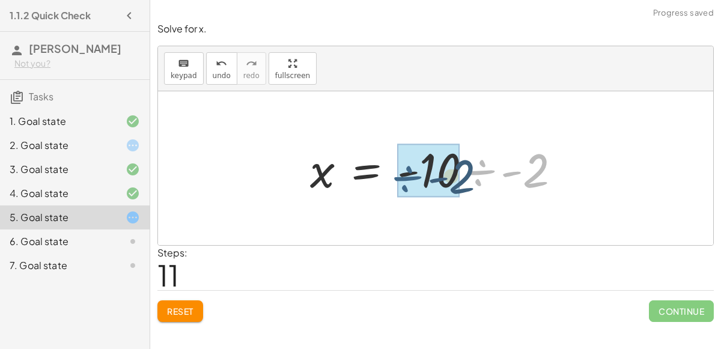
drag, startPoint x: 486, startPoint y: 171, endPoint x: 408, endPoint y: 171, distance: 78.1
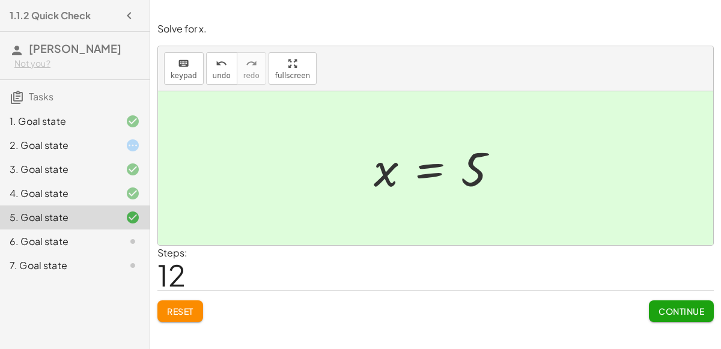
click at [691, 301] on button "Continue" at bounding box center [681, 312] width 65 height 22
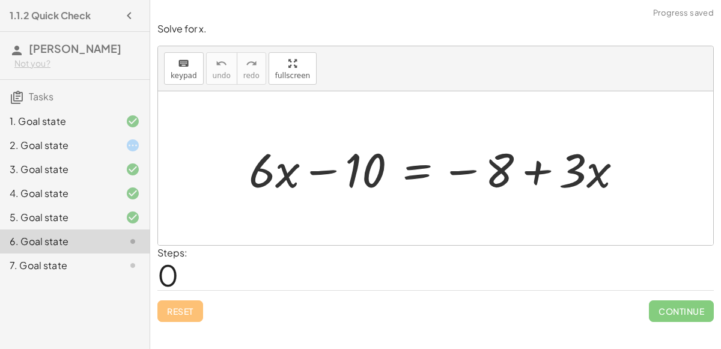
click at [425, 163] on div at bounding box center [441, 169] width 396 height 62
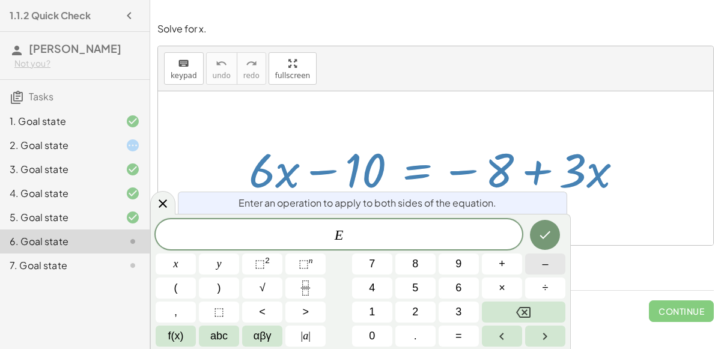
click at [531, 263] on button "–" at bounding box center [545, 264] width 40 height 21
click at [444, 314] on button "3" at bounding box center [459, 312] width 40 height 21
click at [178, 261] on button "x" at bounding box center [176, 264] width 40 height 21
click at [554, 229] on button "Done" at bounding box center [545, 235] width 30 height 30
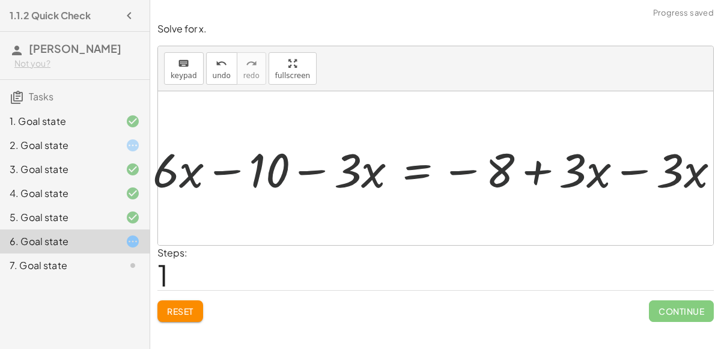
click at [631, 176] on div at bounding box center [441, 169] width 590 height 62
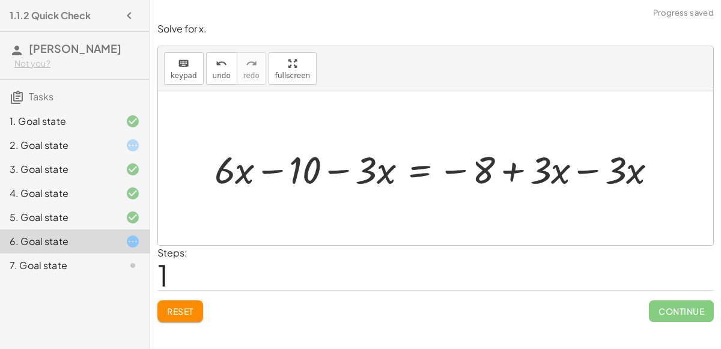
click at [585, 167] on div at bounding box center [441, 168] width 464 height 49
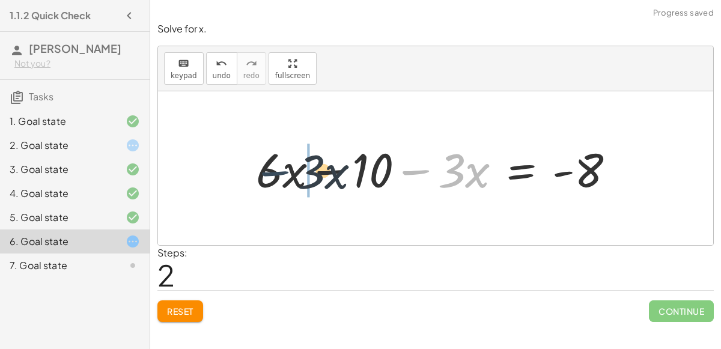
drag, startPoint x: 417, startPoint y: 168, endPoint x: 258, endPoint y: 174, distance: 159.4
click at [258, 174] on div at bounding box center [440, 169] width 380 height 62
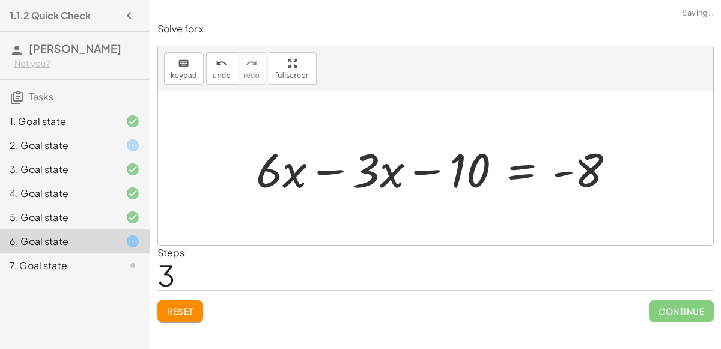
click at [324, 167] on div at bounding box center [440, 169] width 380 height 62
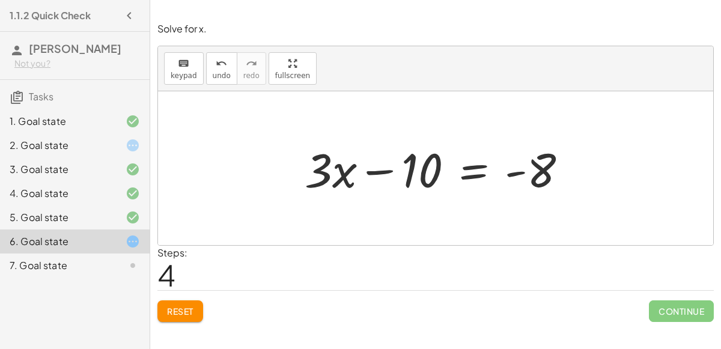
click at [483, 165] on div at bounding box center [441, 169] width 284 height 62
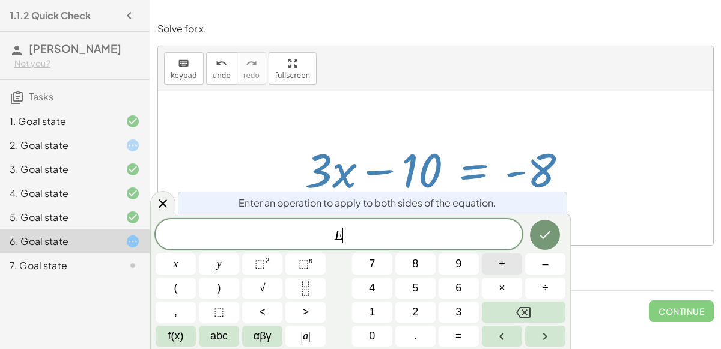
click at [510, 262] on button "+" at bounding box center [502, 264] width 40 height 21
click at [376, 310] on button "1" at bounding box center [372, 312] width 40 height 21
click at [382, 326] on button "0" at bounding box center [372, 336] width 40 height 21
click at [537, 230] on button "Done" at bounding box center [545, 235] width 30 height 30
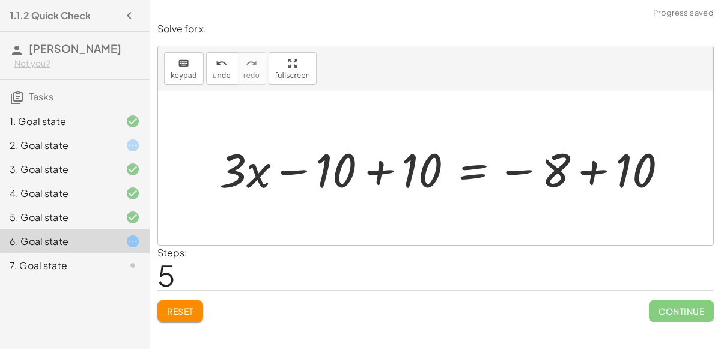
click at [599, 169] on div at bounding box center [448, 169] width 470 height 62
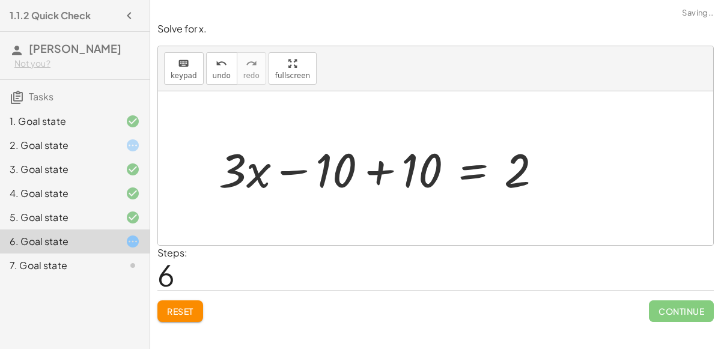
click at [380, 168] on div at bounding box center [385, 169] width 345 height 62
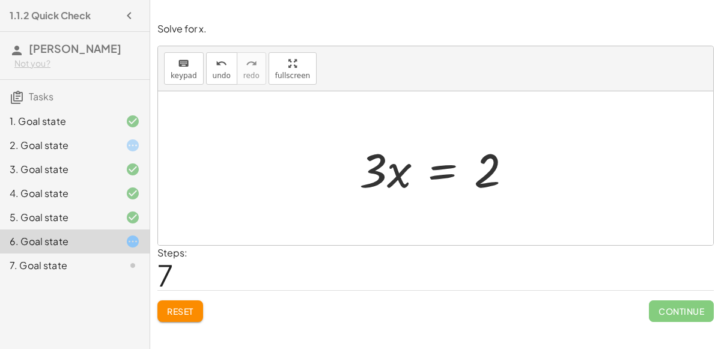
click at [436, 173] on div at bounding box center [440, 169] width 174 height 62
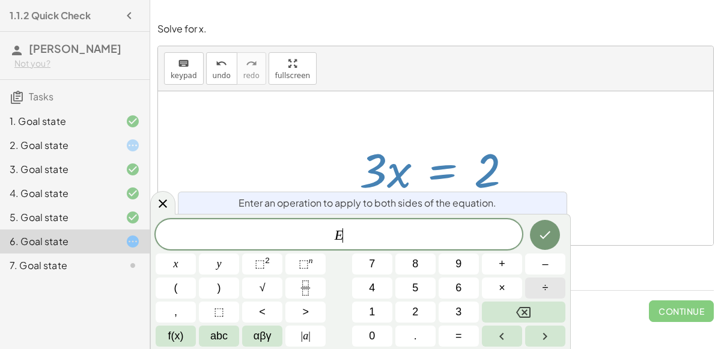
click at [539, 291] on button "÷" at bounding box center [545, 288] width 40 height 21
click at [460, 310] on span "3" at bounding box center [459, 312] width 6 height 16
click at [542, 224] on button "Done" at bounding box center [545, 235] width 30 height 30
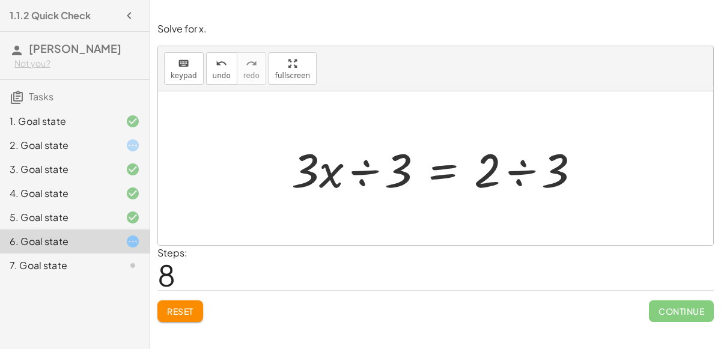
click at [367, 168] on div at bounding box center [441, 169] width 311 height 62
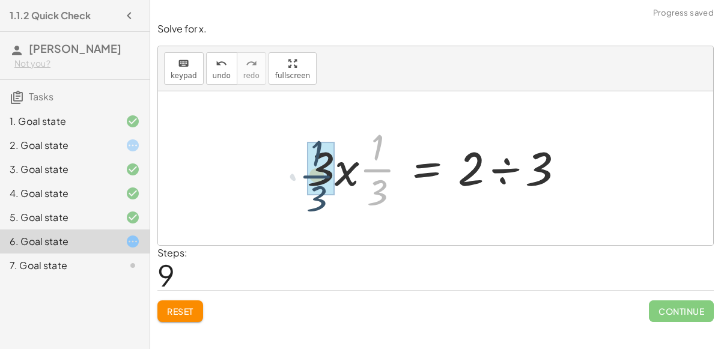
drag, startPoint x: 378, startPoint y: 167, endPoint x: 317, endPoint y: 173, distance: 61.0
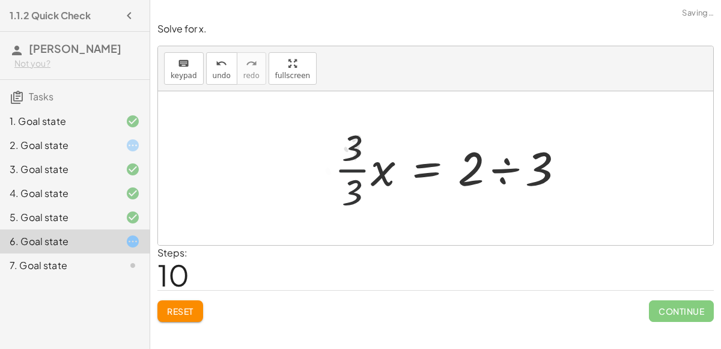
click at [358, 168] on div at bounding box center [454, 168] width 251 height 93
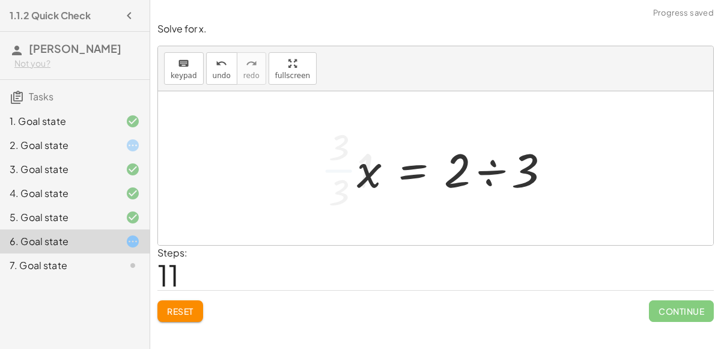
click at [371, 171] on div at bounding box center [458, 169] width 215 height 62
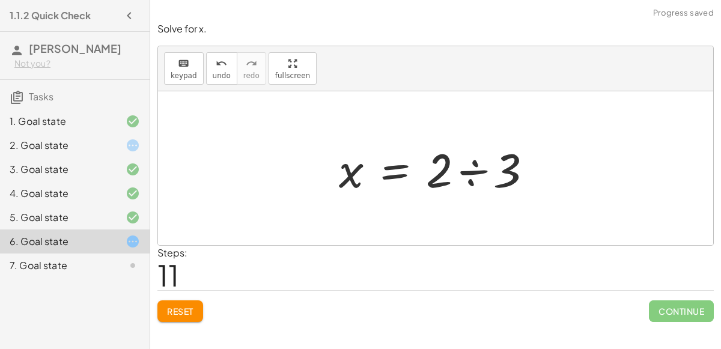
click at [465, 174] on div at bounding box center [440, 169] width 215 height 62
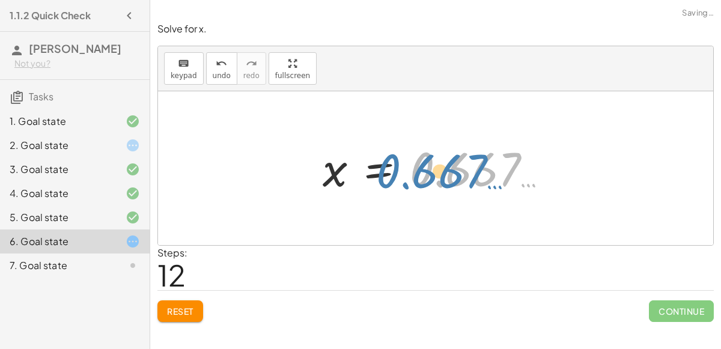
drag, startPoint x: 480, startPoint y: 174, endPoint x: 454, endPoint y: 177, distance: 25.4
click at [454, 177] on div at bounding box center [440, 169] width 247 height 60
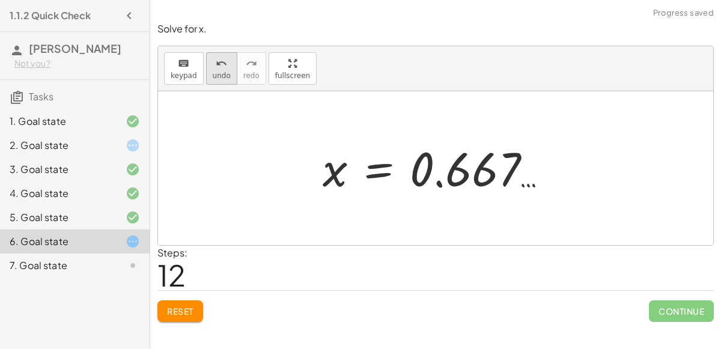
click at [207, 68] on button "undo undo" at bounding box center [221, 68] width 31 height 32
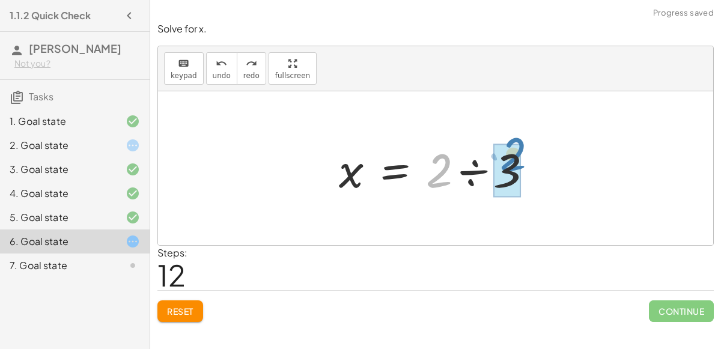
drag, startPoint x: 445, startPoint y: 165, endPoint x: 519, endPoint y: 148, distance: 75.7
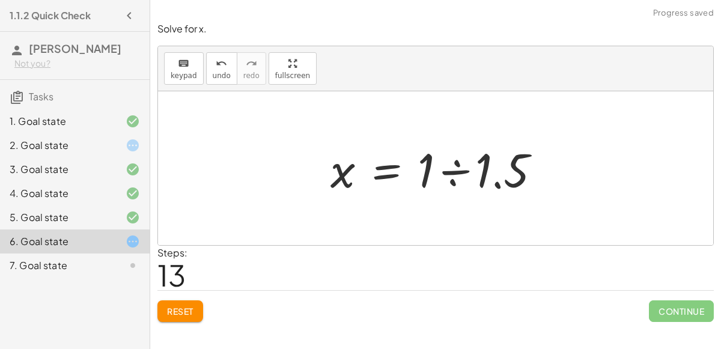
click at [461, 167] on div at bounding box center [440, 169] width 231 height 62
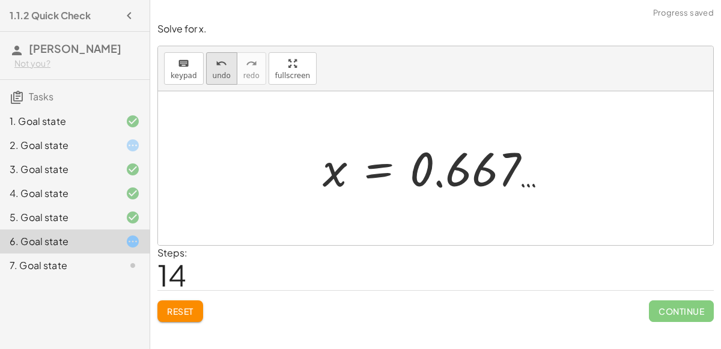
click at [213, 76] on span "undo" at bounding box center [222, 76] width 18 height 8
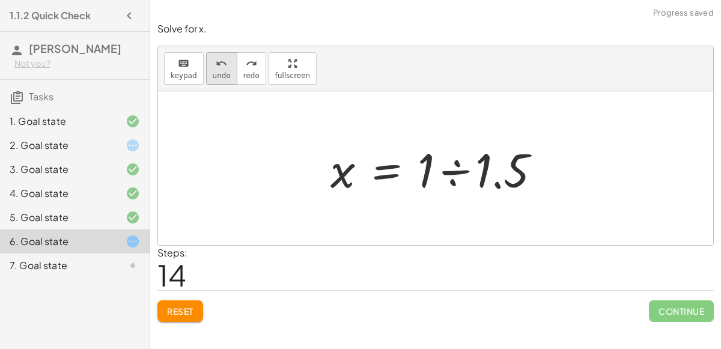
click at [213, 73] on span "undo" at bounding box center [222, 76] width 18 height 8
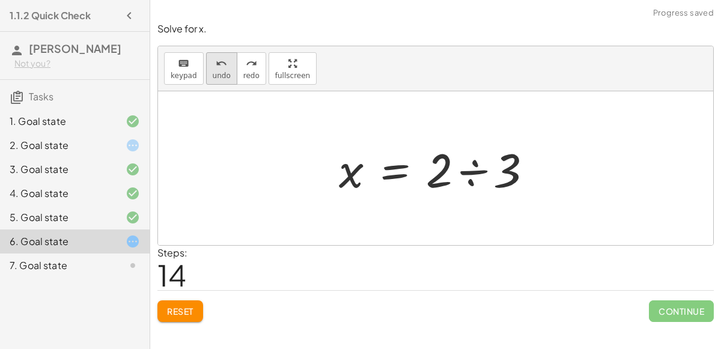
click at [216, 68] on icon "undo" at bounding box center [221, 64] width 11 height 14
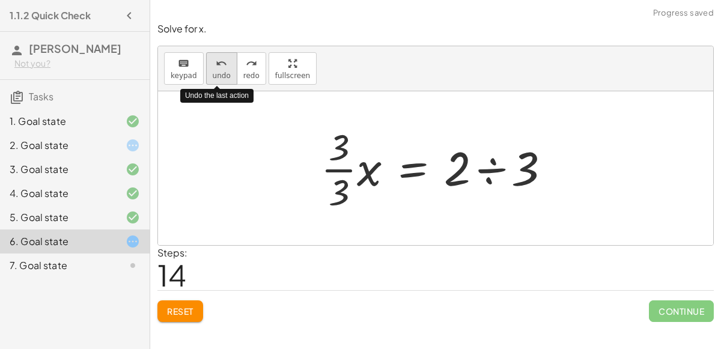
click at [216, 68] on icon "undo" at bounding box center [221, 64] width 11 height 14
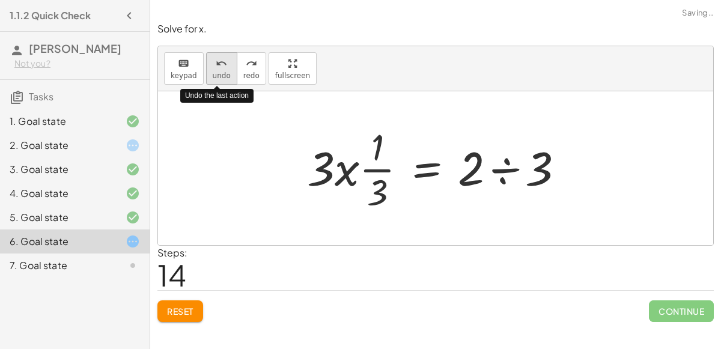
click at [216, 68] on icon "undo" at bounding box center [221, 64] width 11 height 14
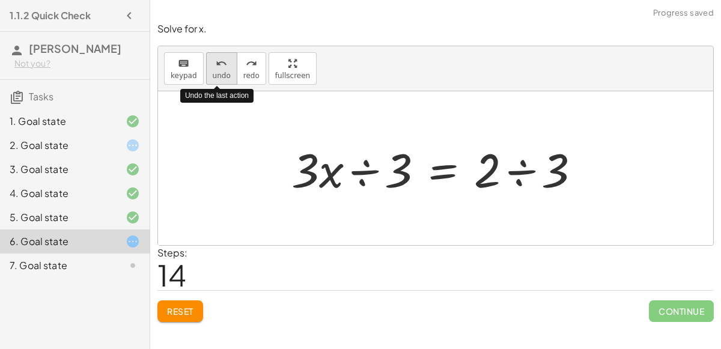
click at [216, 68] on icon "undo" at bounding box center [221, 64] width 11 height 14
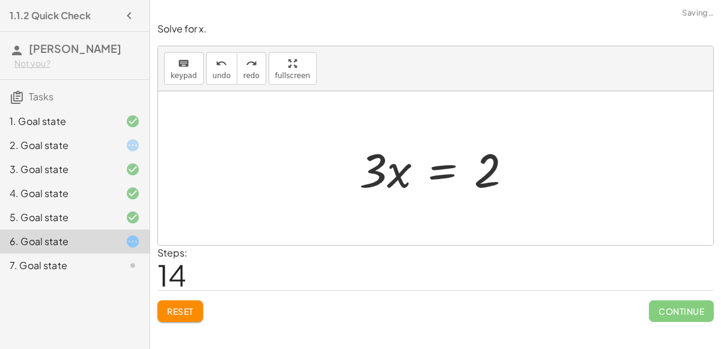
click at [440, 167] on div at bounding box center [440, 169] width 174 height 62
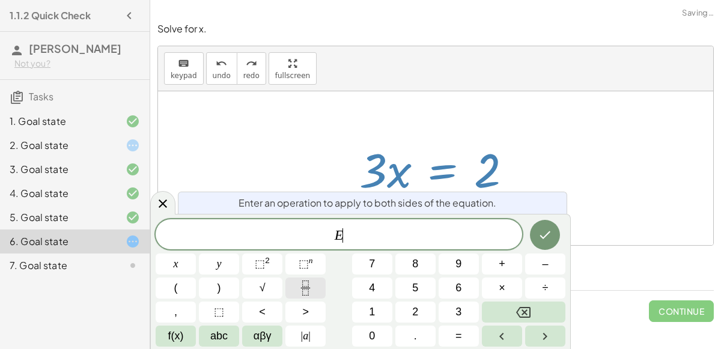
click at [305, 287] on icon "Fraction" at bounding box center [305, 288] width 15 height 15
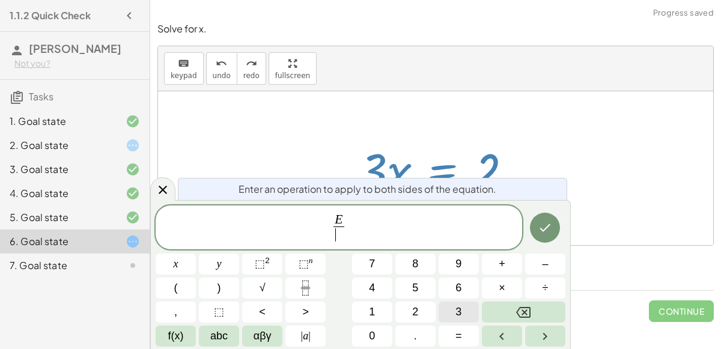
click at [446, 311] on button "3" at bounding box center [459, 312] width 40 height 21
click at [546, 235] on icon "Done" at bounding box center [545, 228] width 14 height 14
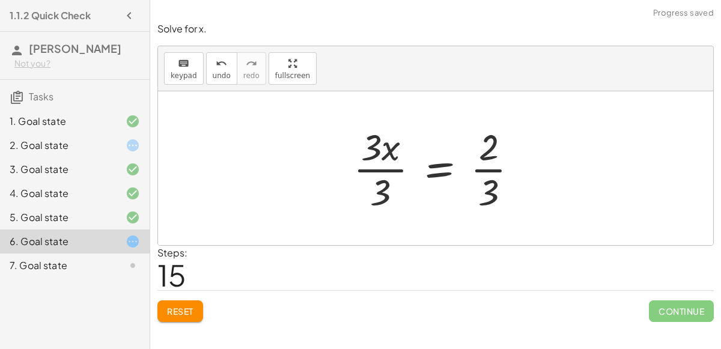
click at [385, 171] on div at bounding box center [440, 168] width 186 height 93
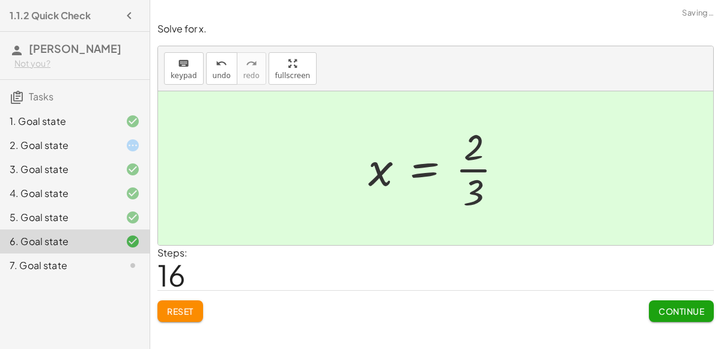
click at [479, 167] on div at bounding box center [440, 168] width 156 height 93
click at [677, 309] on span "Continue" at bounding box center [682, 311] width 46 height 11
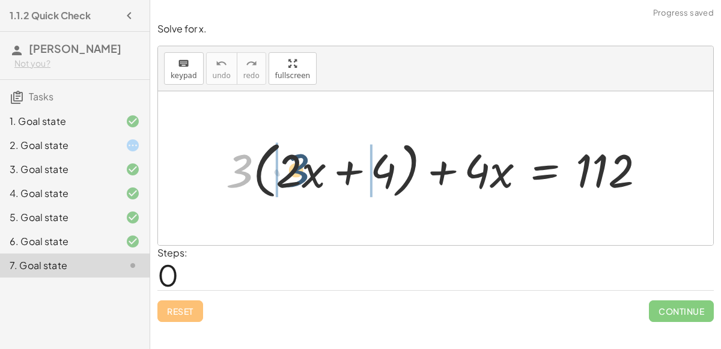
drag, startPoint x: 241, startPoint y: 172, endPoint x: 298, endPoint y: 171, distance: 57.1
click at [298, 171] on div at bounding box center [440, 169] width 441 height 68
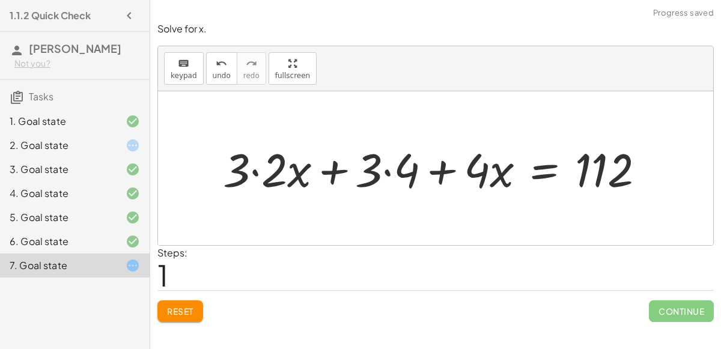
click at [263, 171] on div at bounding box center [439, 168] width 444 height 61
click at [302, 174] on div at bounding box center [458, 168] width 406 height 61
click at [376, 170] on div at bounding box center [458, 168] width 406 height 61
click at [383, 170] on div at bounding box center [458, 168] width 406 height 61
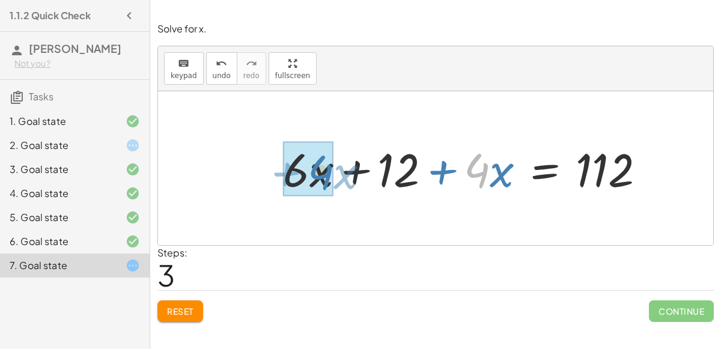
drag, startPoint x: 481, startPoint y: 177, endPoint x: 325, endPoint y: 179, distance: 156.3
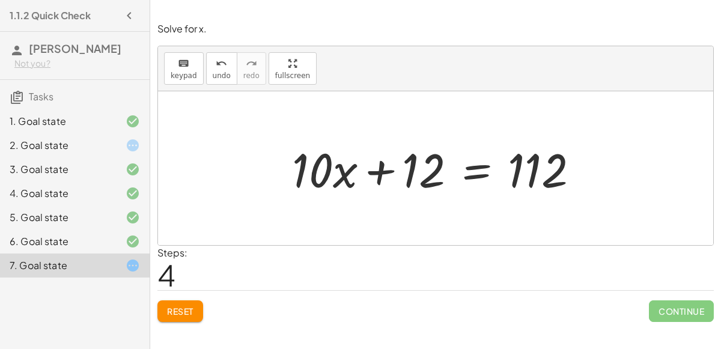
click at [481, 173] on div at bounding box center [440, 169] width 308 height 62
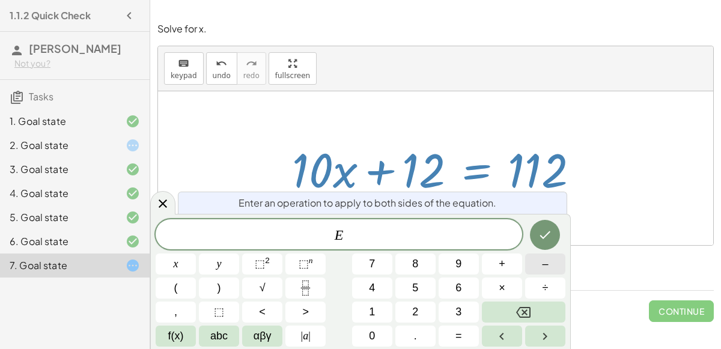
click at [559, 266] on button "–" at bounding box center [545, 264] width 40 height 21
click at [380, 313] on button "1" at bounding box center [372, 312] width 40 height 21
click at [401, 311] on button "2" at bounding box center [416, 312] width 40 height 21
click at [551, 226] on button "Done" at bounding box center [545, 235] width 30 height 30
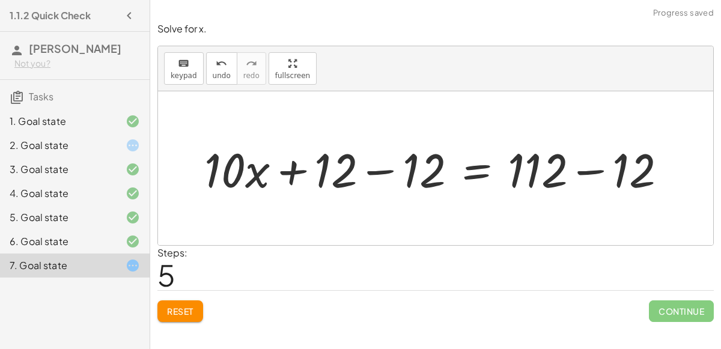
click at [393, 174] on div at bounding box center [440, 169] width 484 height 62
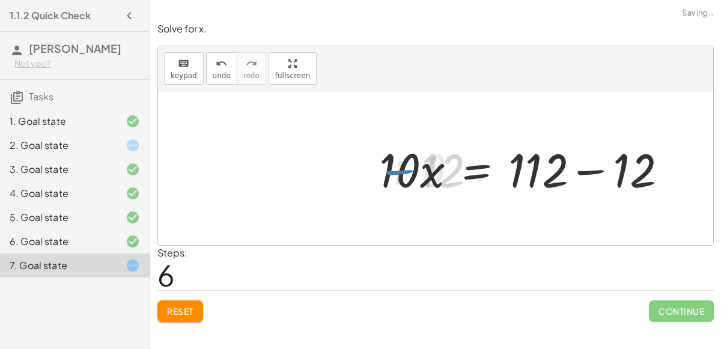
click at [591, 167] on div at bounding box center [528, 169] width 308 height 62
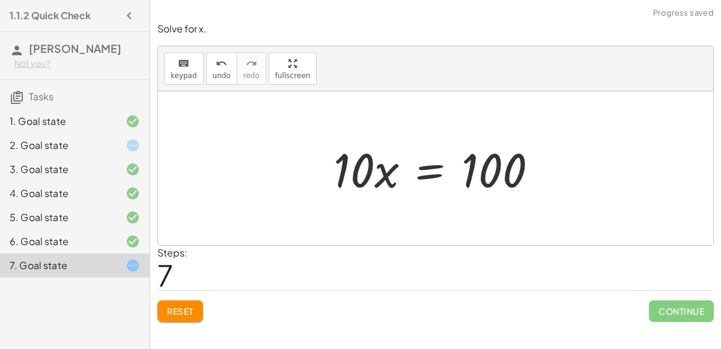
click at [433, 176] on div at bounding box center [440, 169] width 225 height 62
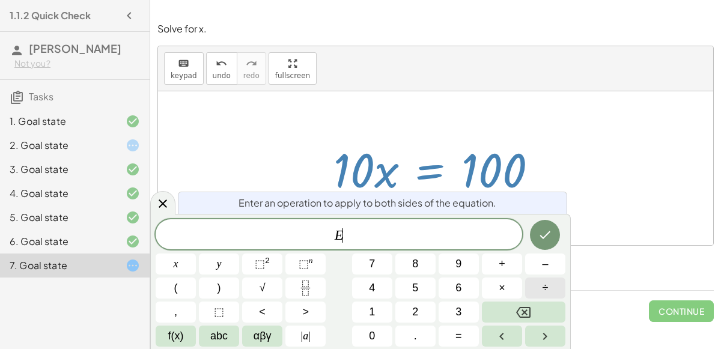
click at [542, 281] on button "÷" at bounding box center [545, 288] width 40 height 21
click at [377, 319] on button "1" at bounding box center [372, 312] width 40 height 21
click at [378, 329] on button "0" at bounding box center [372, 336] width 40 height 21
click at [549, 232] on icon "Done" at bounding box center [545, 235] width 11 height 8
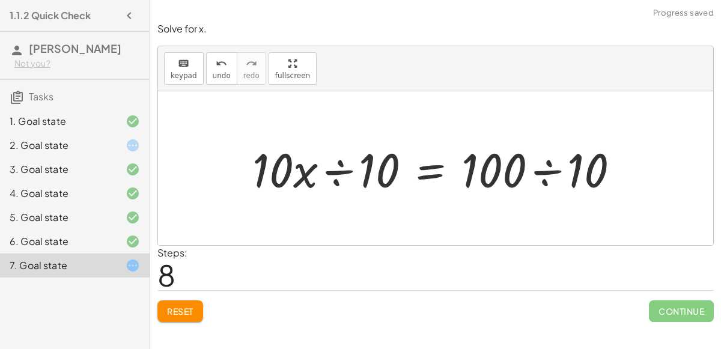
click at [325, 173] on div at bounding box center [440, 169] width 389 height 62
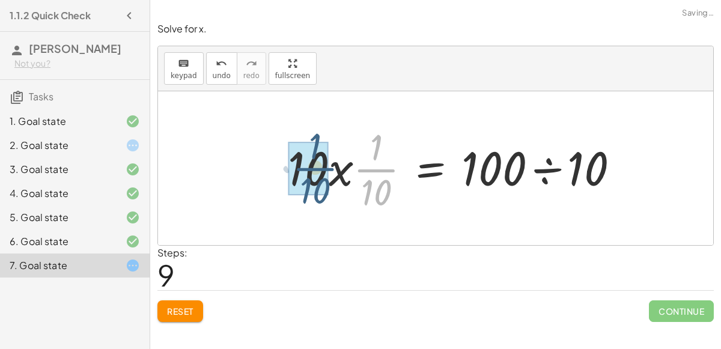
drag, startPoint x: 370, startPoint y: 170, endPoint x: 307, endPoint y: 167, distance: 63.2
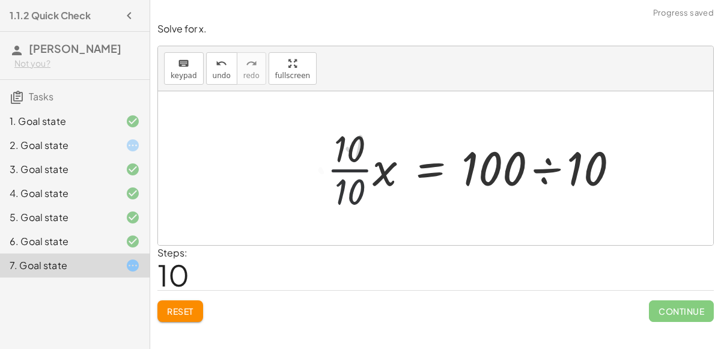
click at [352, 176] on div at bounding box center [478, 168] width 313 height 93
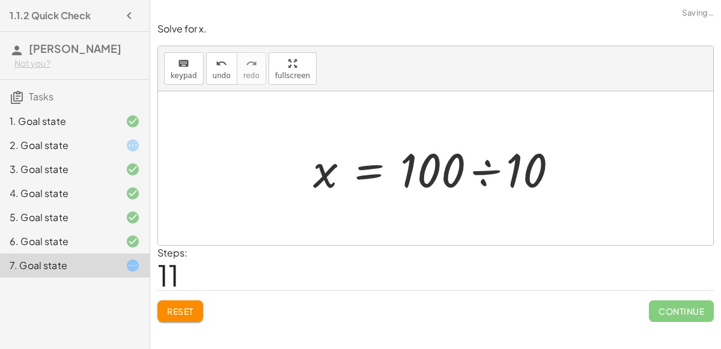
click at [486, 171] on div at bounding box center [440, 169] width 266 height 62
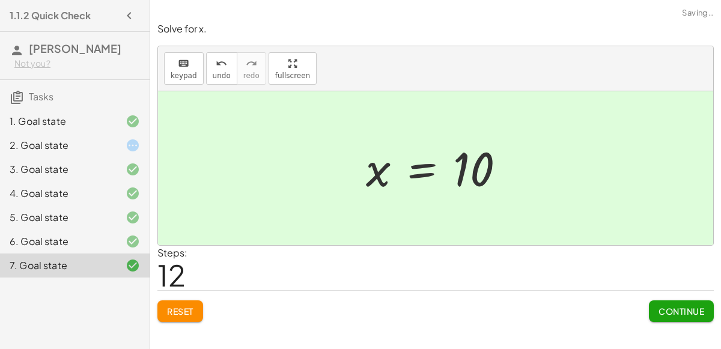
click at [680, 314] on span "Continue" at bounding box center [682, 311] width 46 height 11
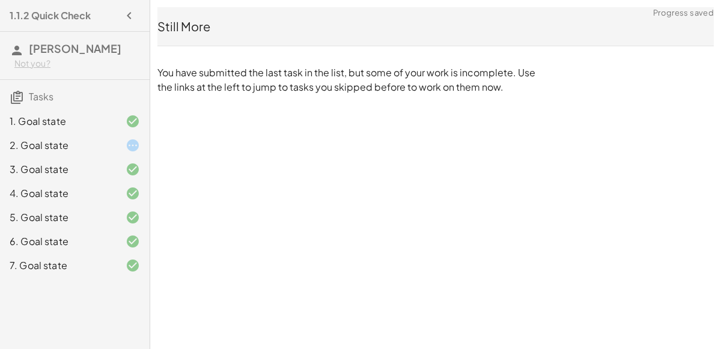
click at [88, 147] on div "2. Goal state" at bounding box center [58, 145] width 97 height 14
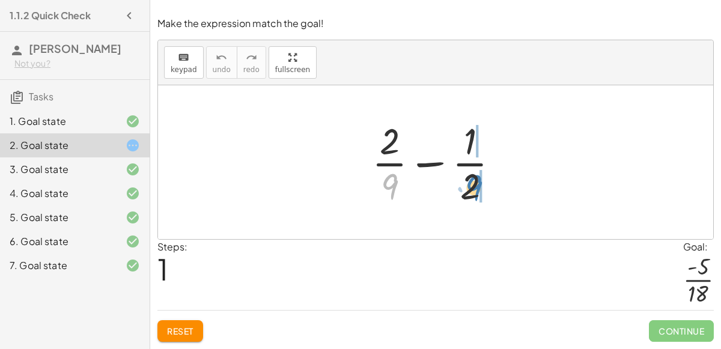
drag, startPoint x: 384, startPoint y: 186, endPoint x: 468, endPoint y: 187, distance: 84.2
click at [468, 187] on div at bounding box center [440, 162] width 149 height 93
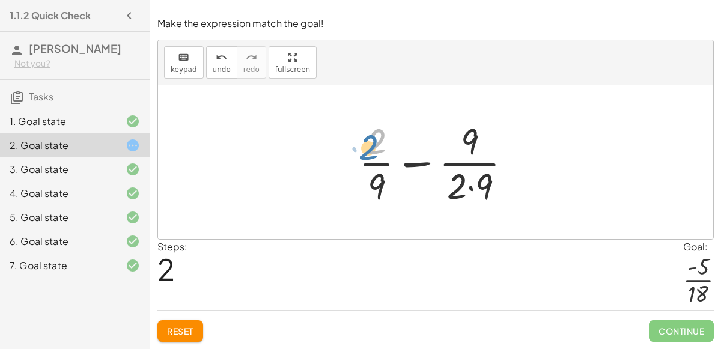
click at [365, 145] on div at bounding box center [440, 162] width 175 height 93
drag, startPoint x: 453, startPoint y: 189, endPoint x: 383, endPoint y: 188, distance: 69.7
click at [383, 188] on div at bounding box center [440, 162] width 175 height 93
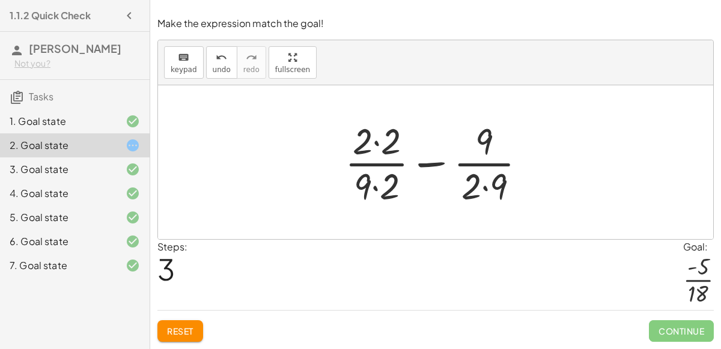
click at [370, 187] on div at bounding box center [440, 162] width 203 height 93
click at [372, 188] on div at bounding box center [440, 162] width 203 height 93
click at [376, 145] on div at bounding box center [440, 162] width 203 height 93
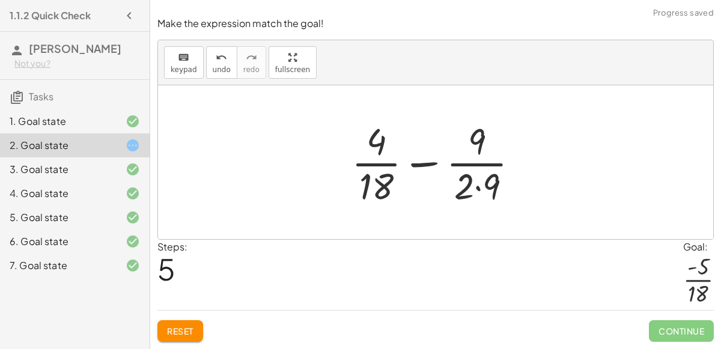
click at [476, 187] on div at bounding box center [440, 162] width 189 height 93
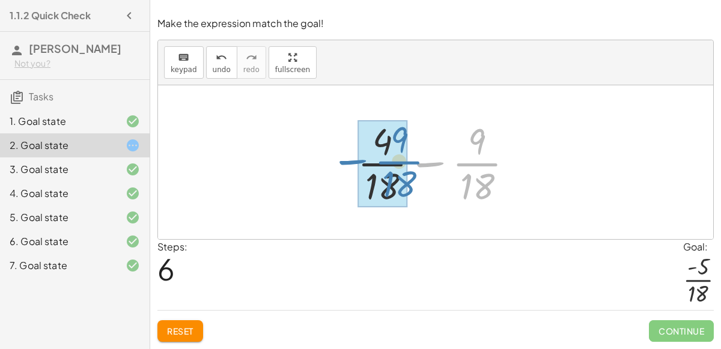
drag, startPoint x: 478, startPoint y: 165, endPoint x: 400, endPoint y: 164, distance: 78.8
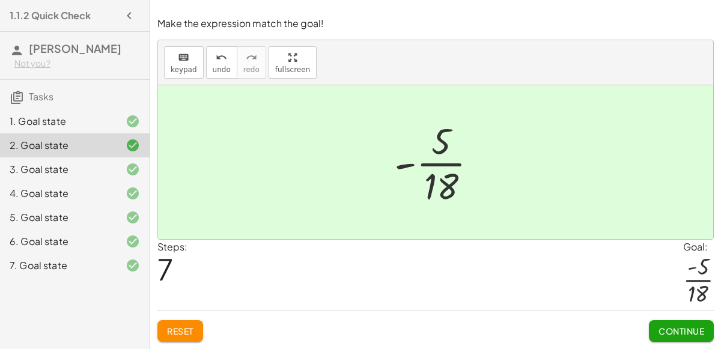
click at [693, 330] on span "Continue" at bounding box center [682, 331] width 46 height 11
